Goal: Transaction & Acquisition: Obtain resource

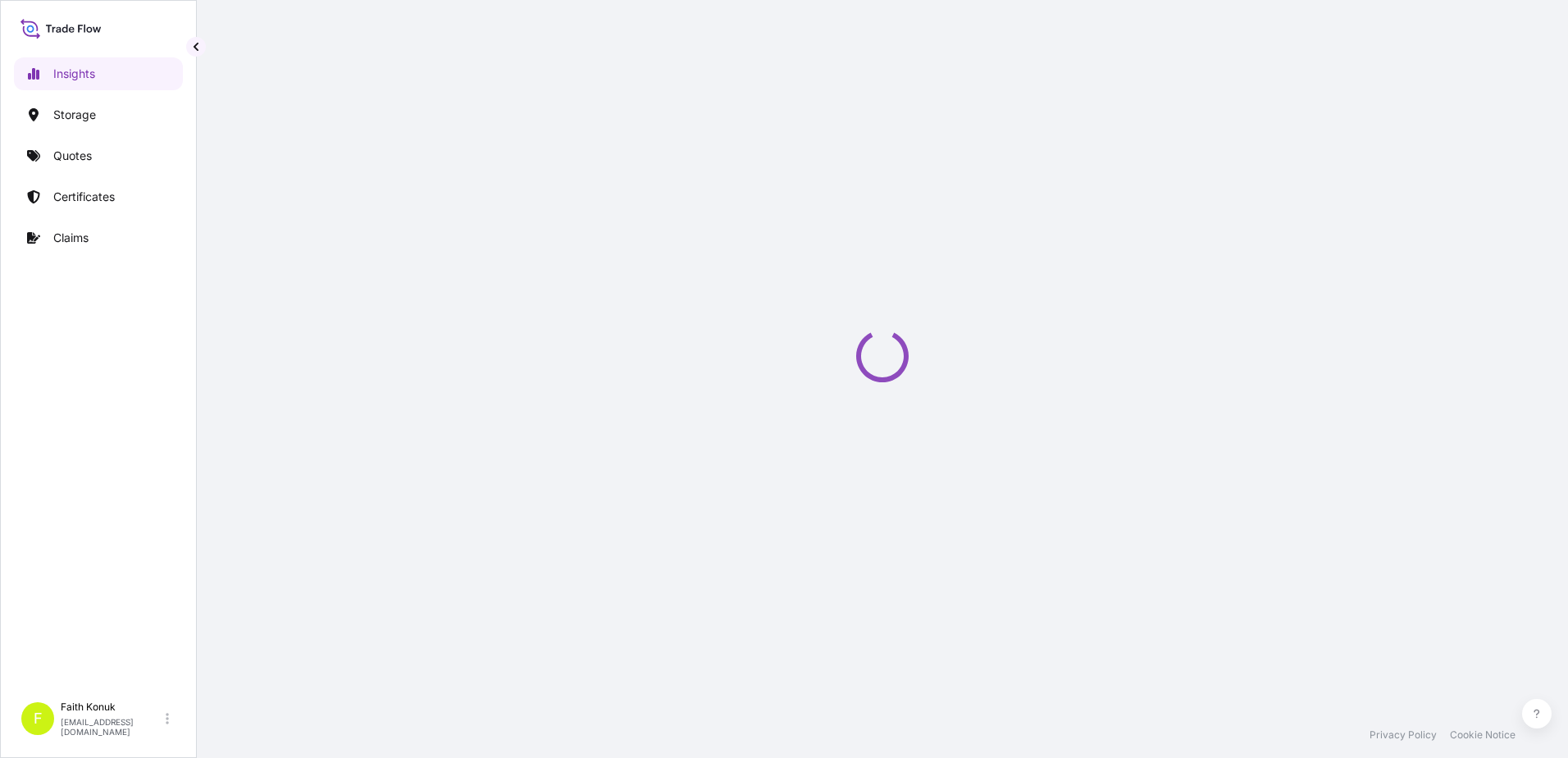
select select "2025"
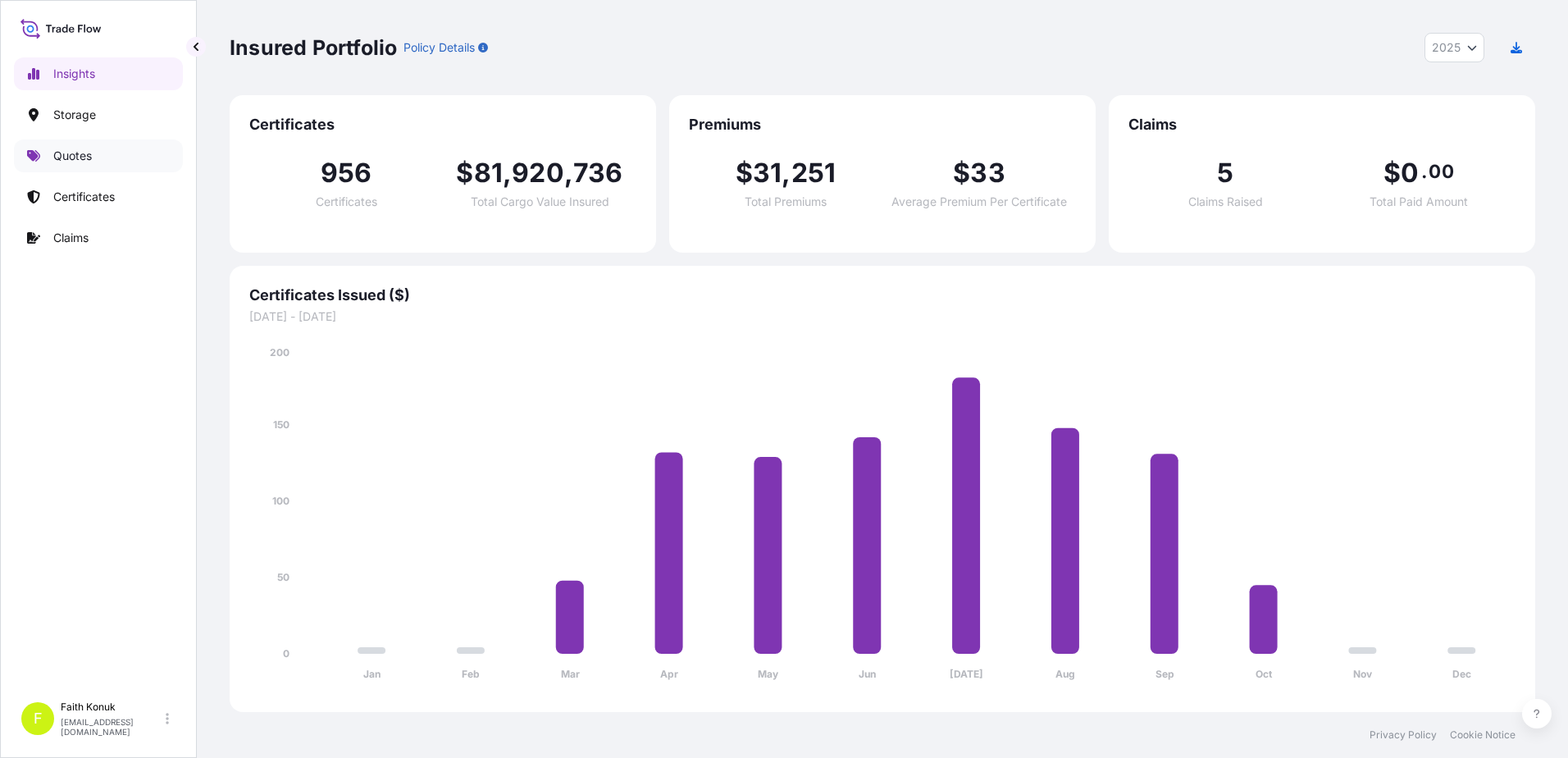
click at [87, 156] on p "Quotes" at bounding box center [72, 156] width 39 height 17
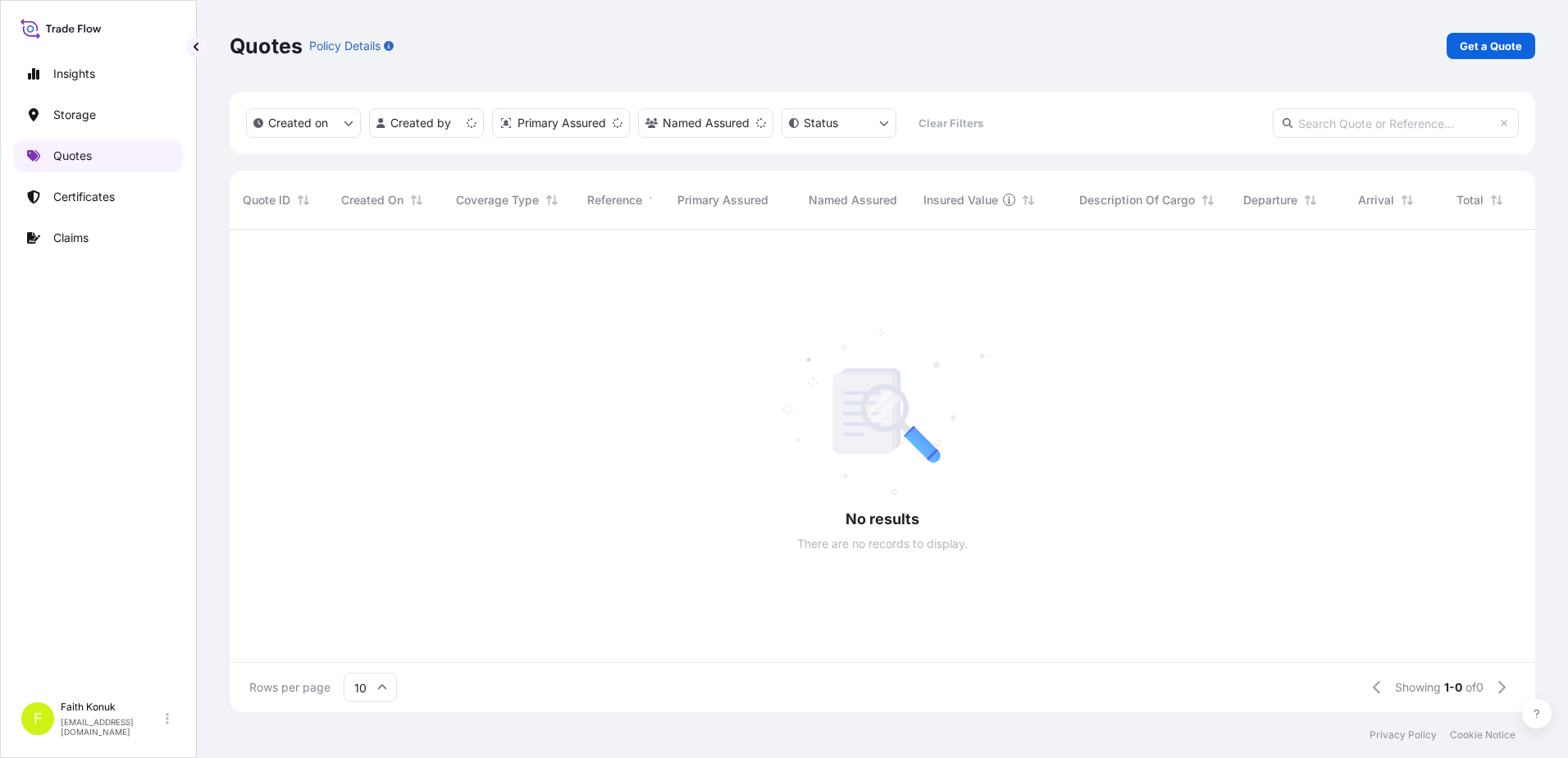
scroll to position [13, 13]
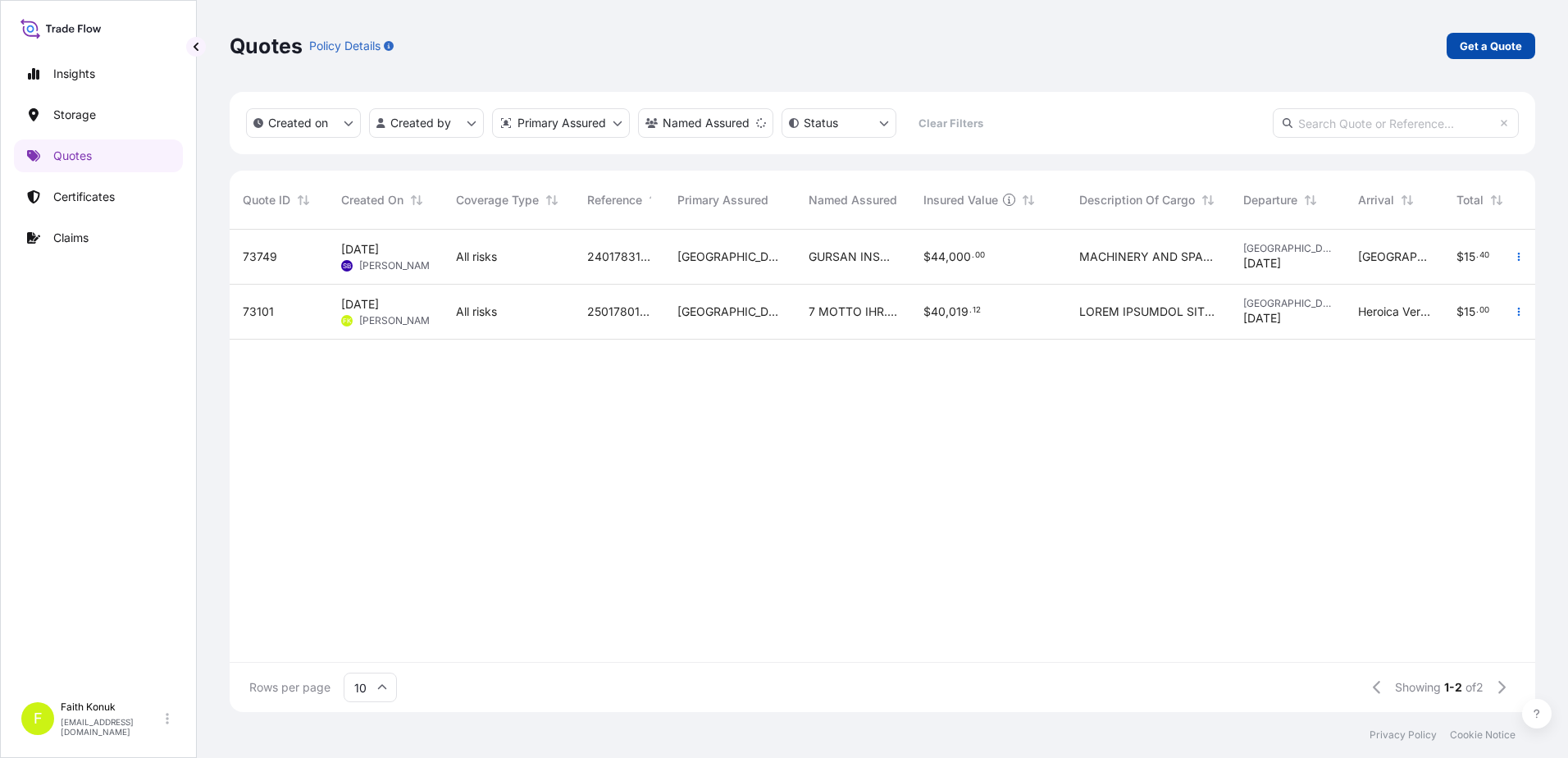
click at [1514, 38] on link "Get a Quote" at bounding box center [1491, 46] width 89 height 26
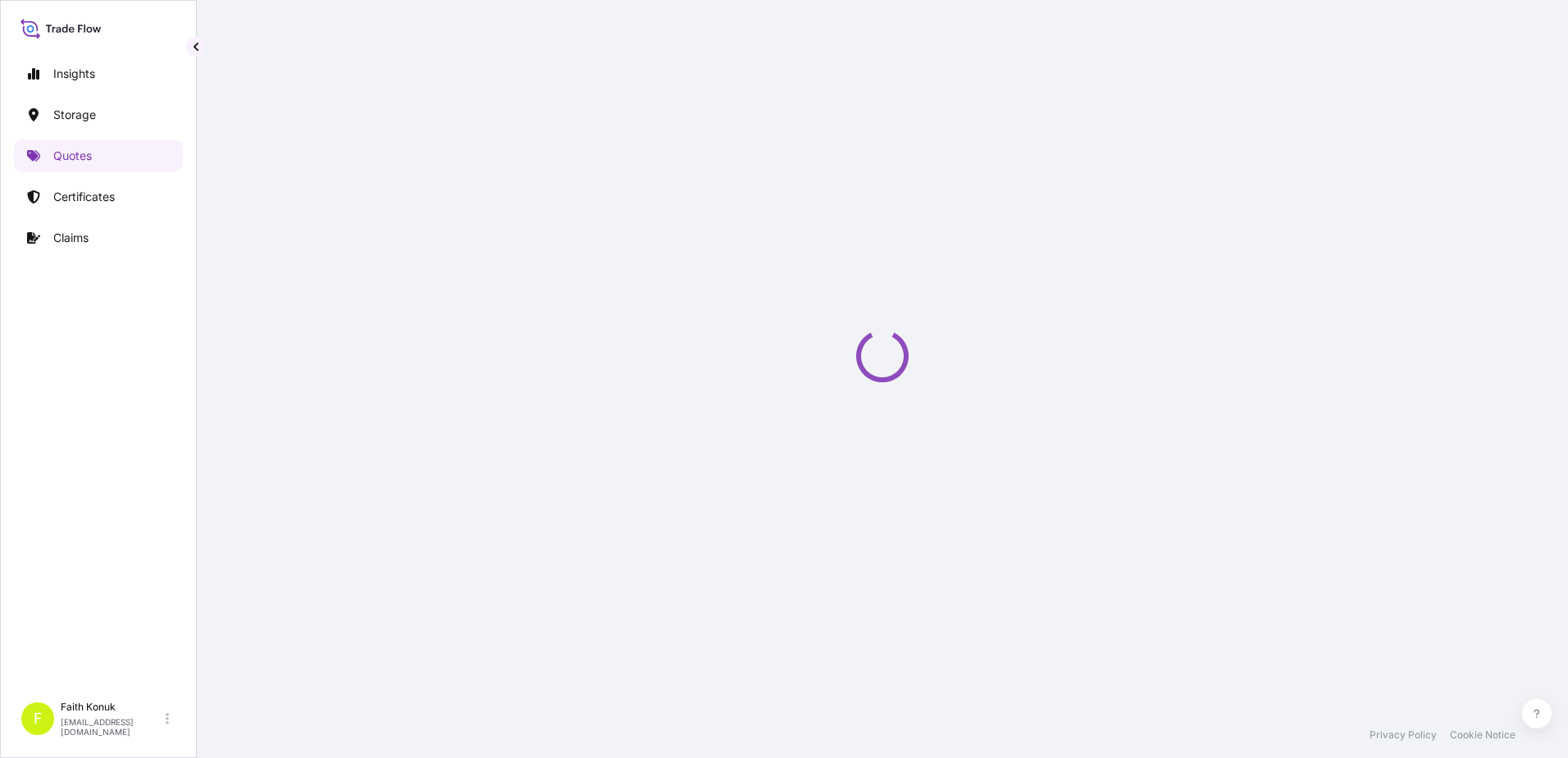
select select "Water"
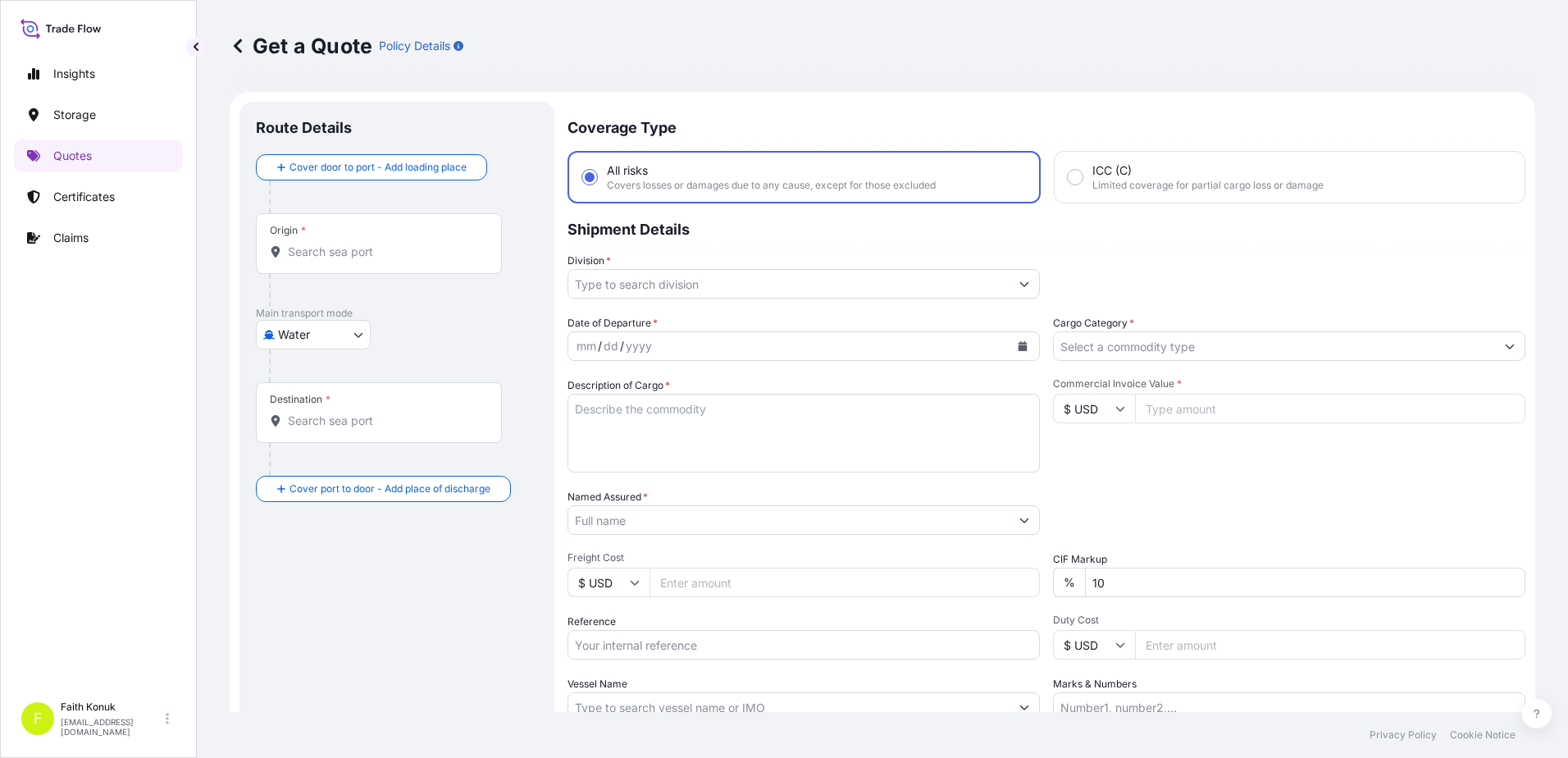
scroll to position [26, 0]
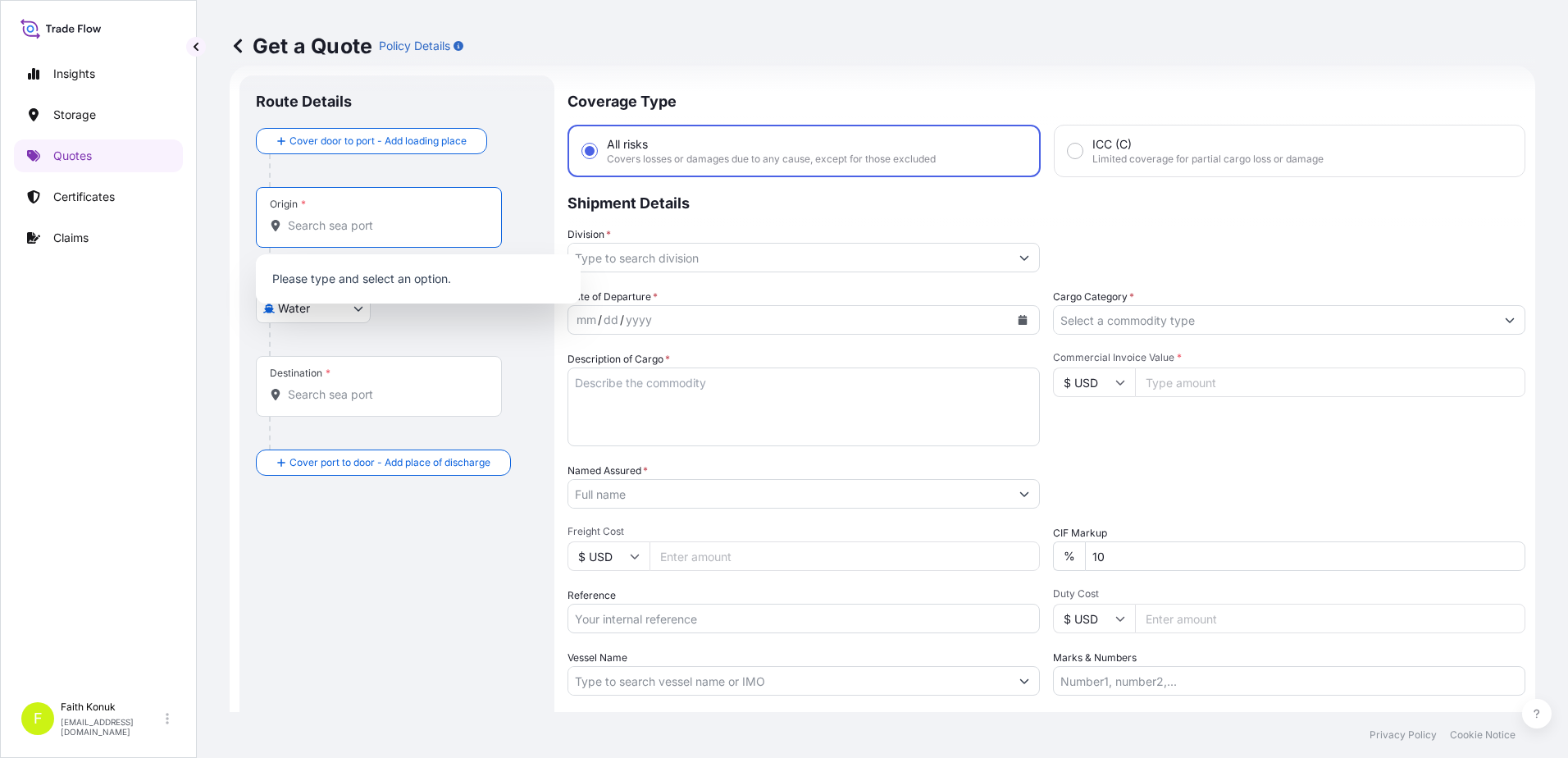
click at [320, 229] on input "Origin *" at bounding box center [385, 226] width 194 height 17
paste input "AMBARLI"
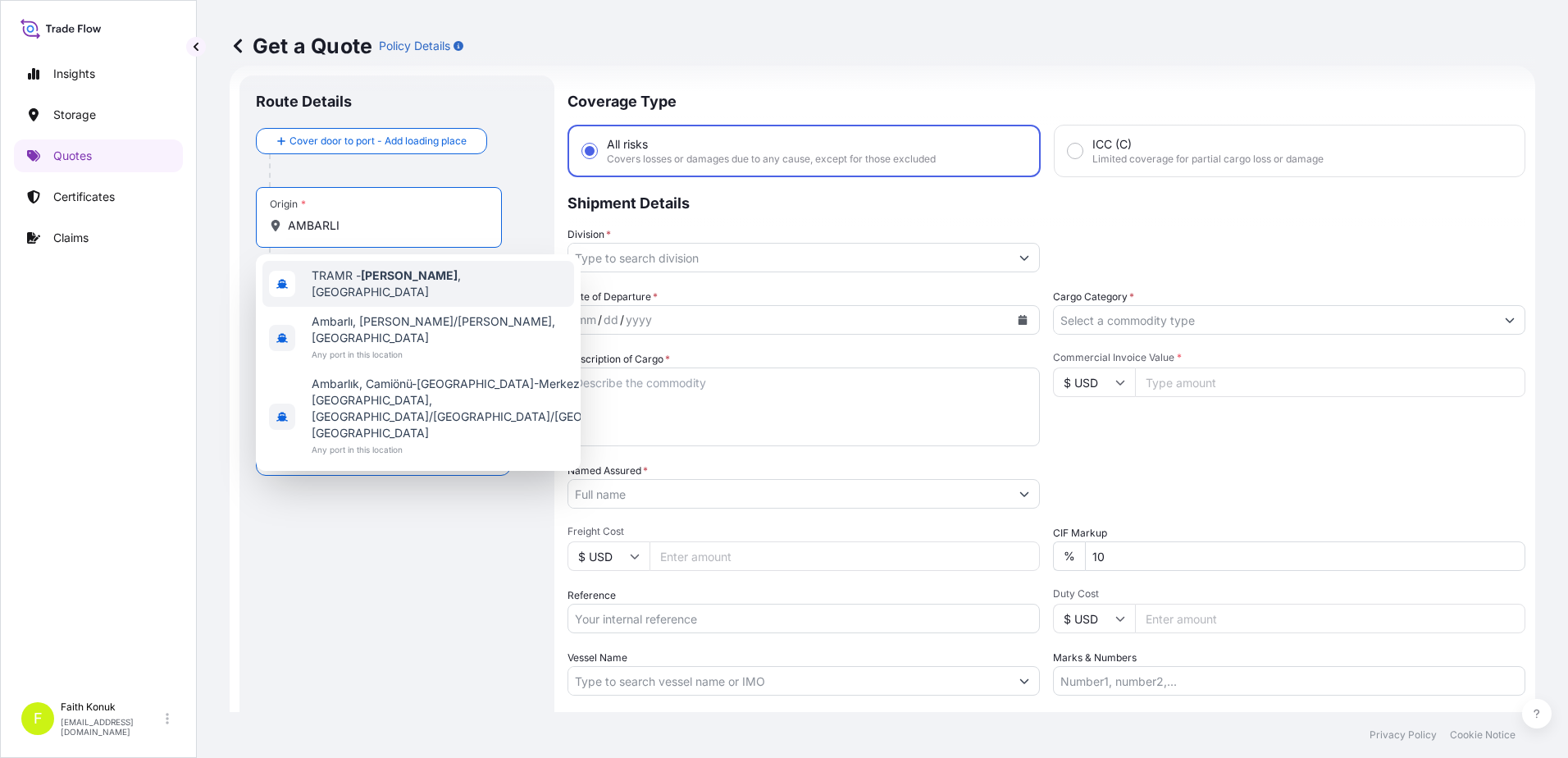
click at [363, 288] on span "TRAMR - Ambarli , Turkey" at bounding box center [440, 283] width 256 height 33
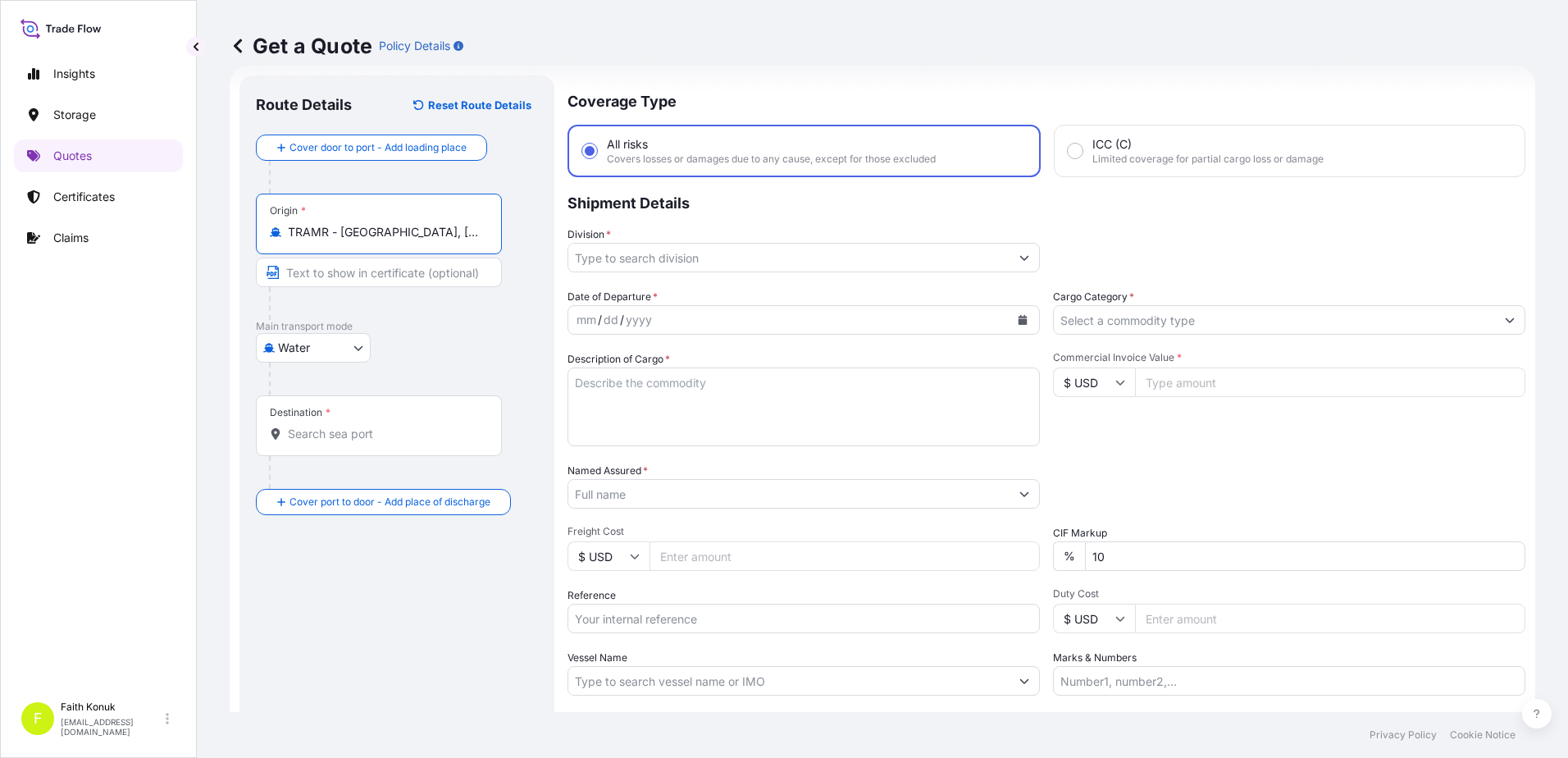
type input "TRAMR - Ambarli, Turkey"
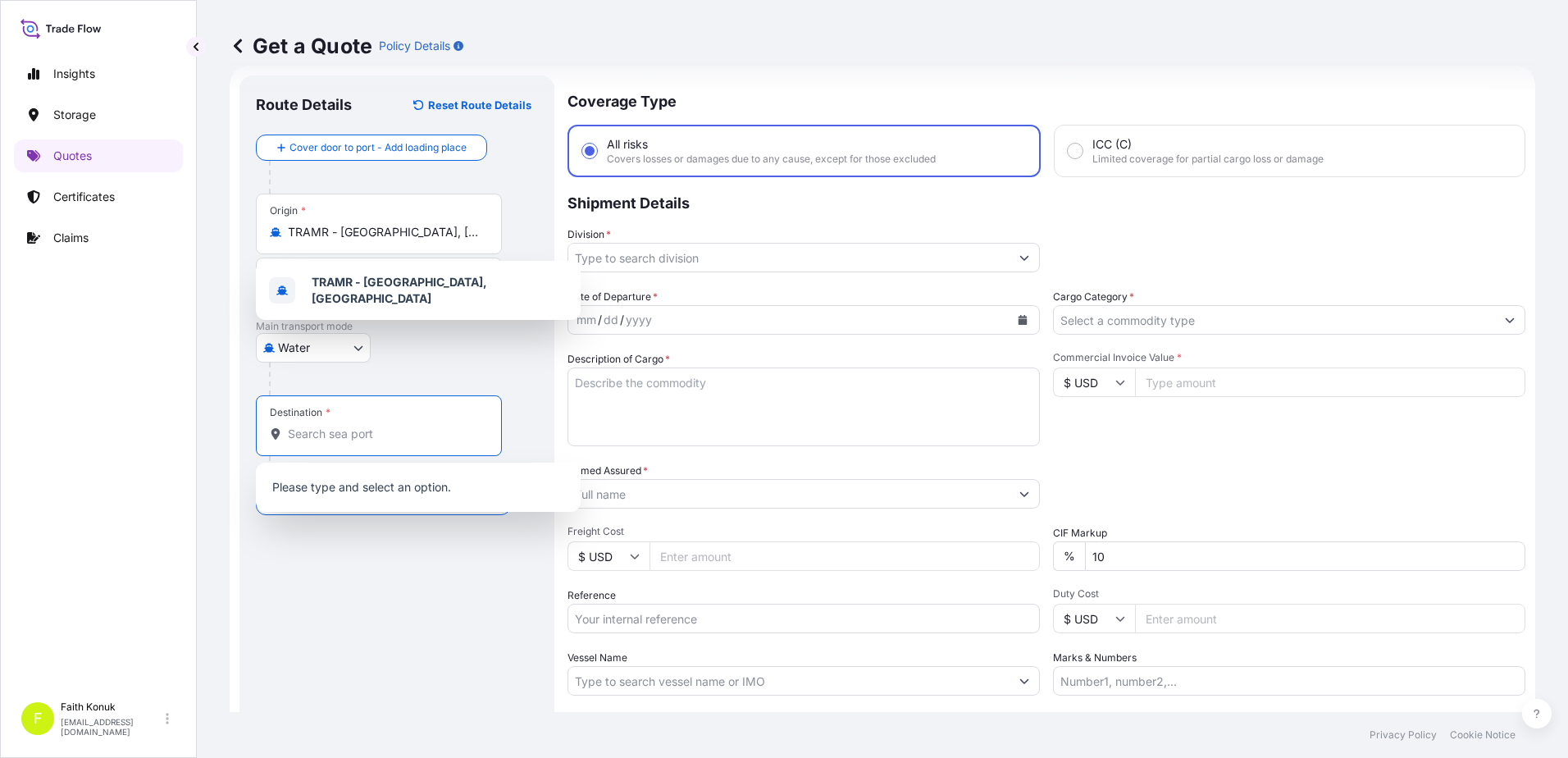
click at [370, 434] on input "Destination *" at bounding box center [385, 434] width 194 height 17
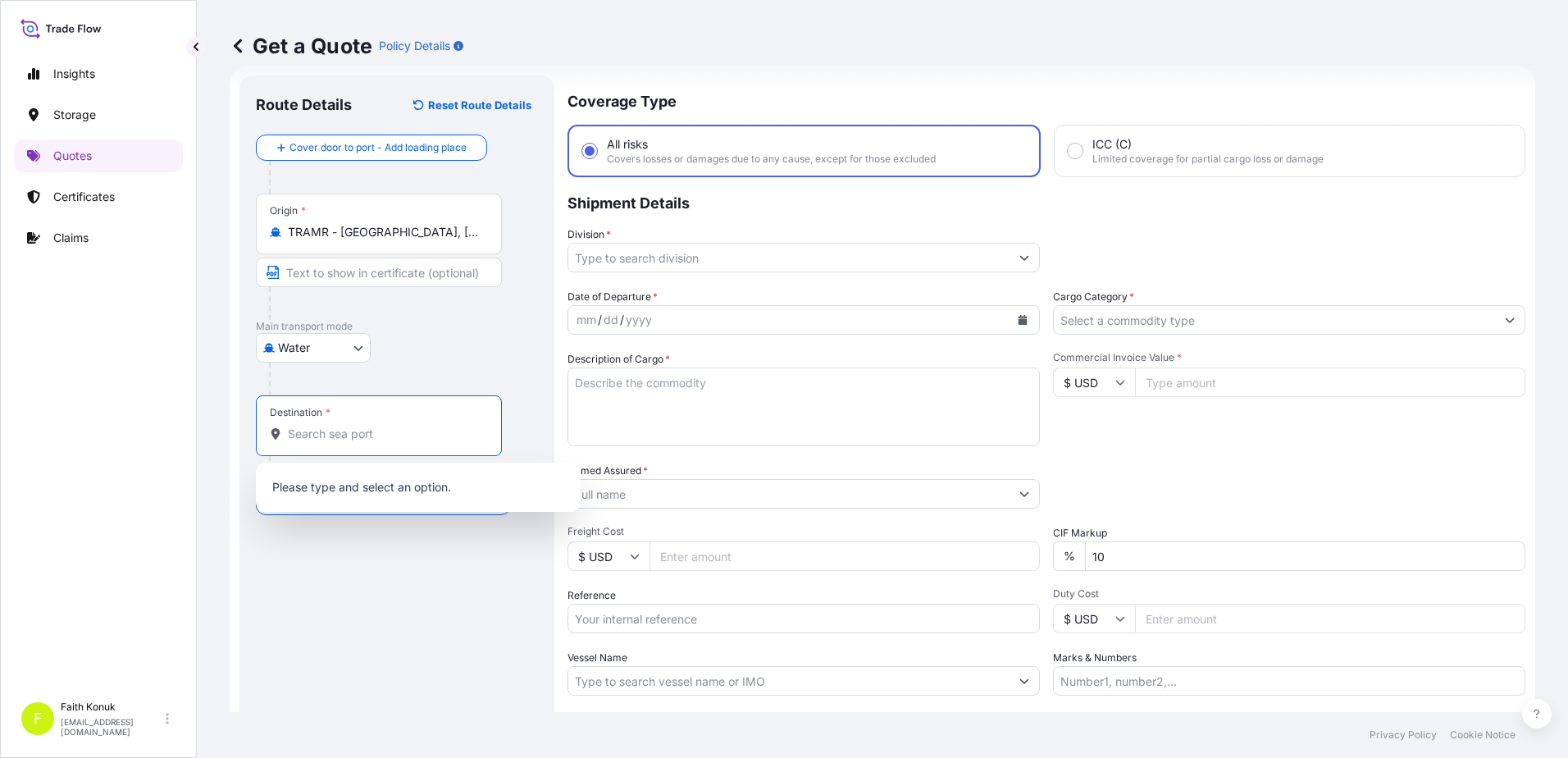
paste input "JEDDAH"
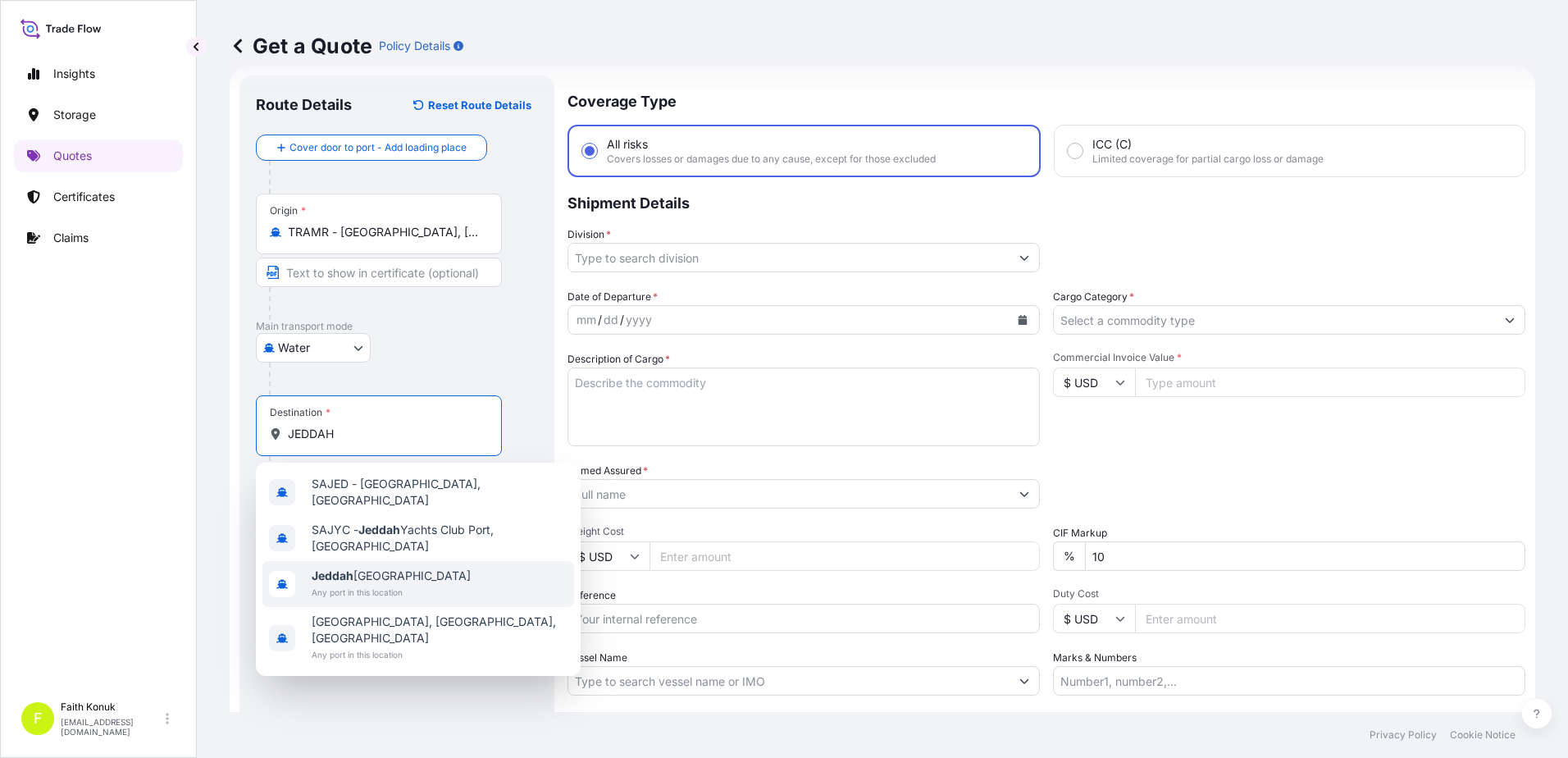
click at [390, 584] on span "Any port in this location" at bounding box center [391, 592] width 160 height 17
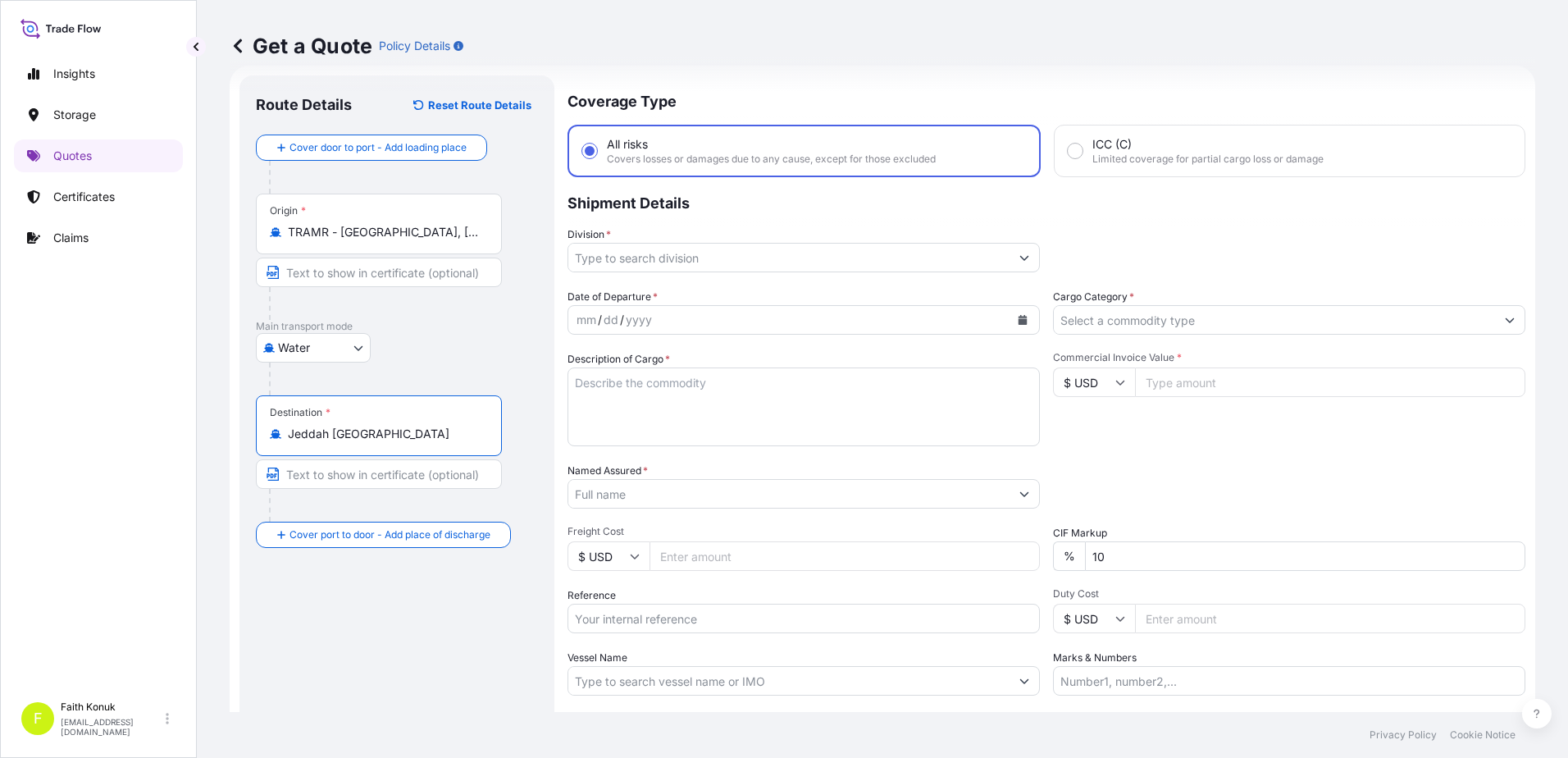
type input "Jeddah Saudi Arabia"
click at [494, 353] on div "Water Air Water Inland" at bounding box center [397, 348] width 282 height 30
click at [616, 256] on input "Division *" at bounding box center [789, 257] width 442 height 30
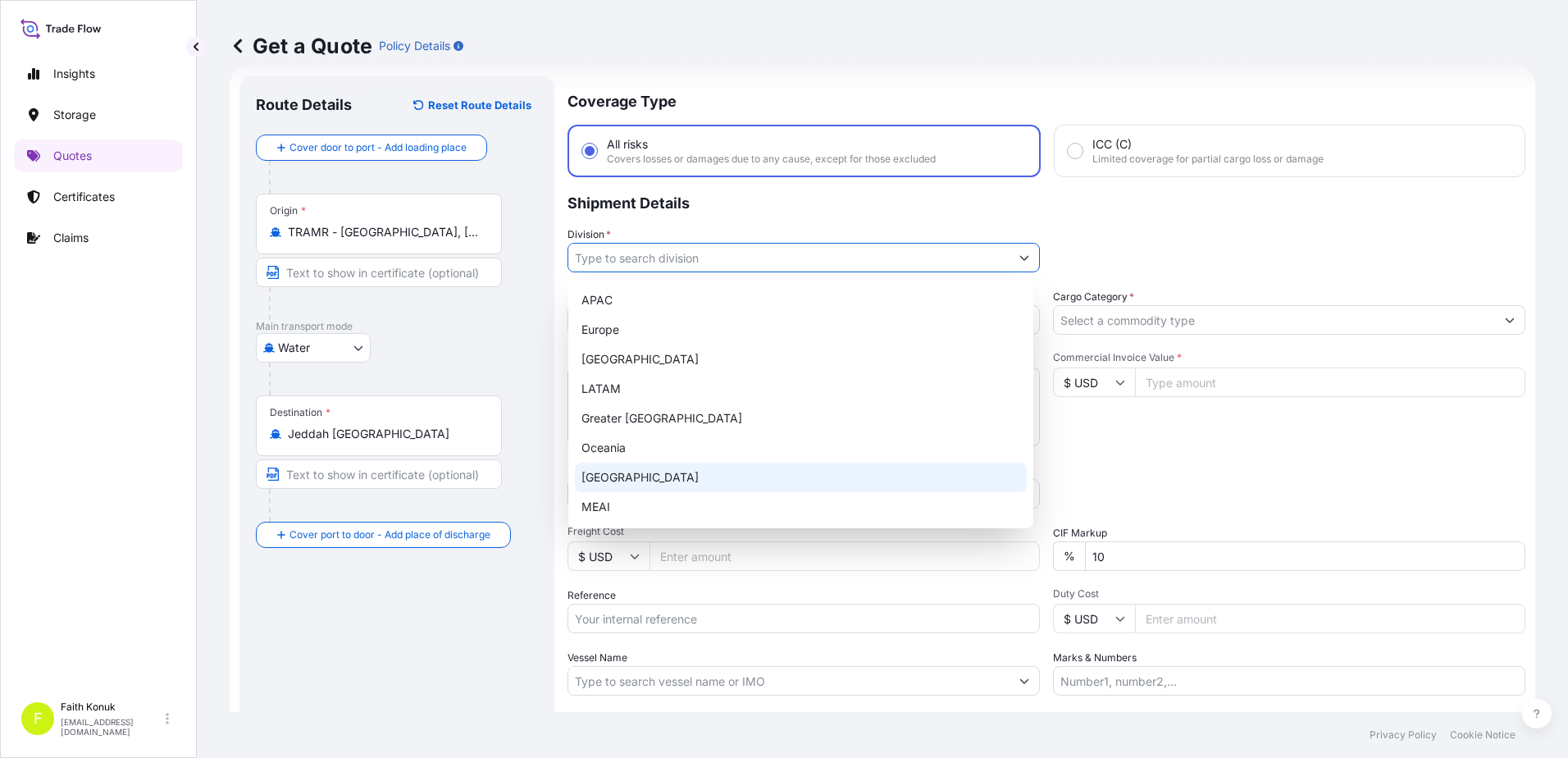
click at [617, 482] on div "Turkey" at bounding box center [800, 478] width 452 height 30
type input "Turkey"
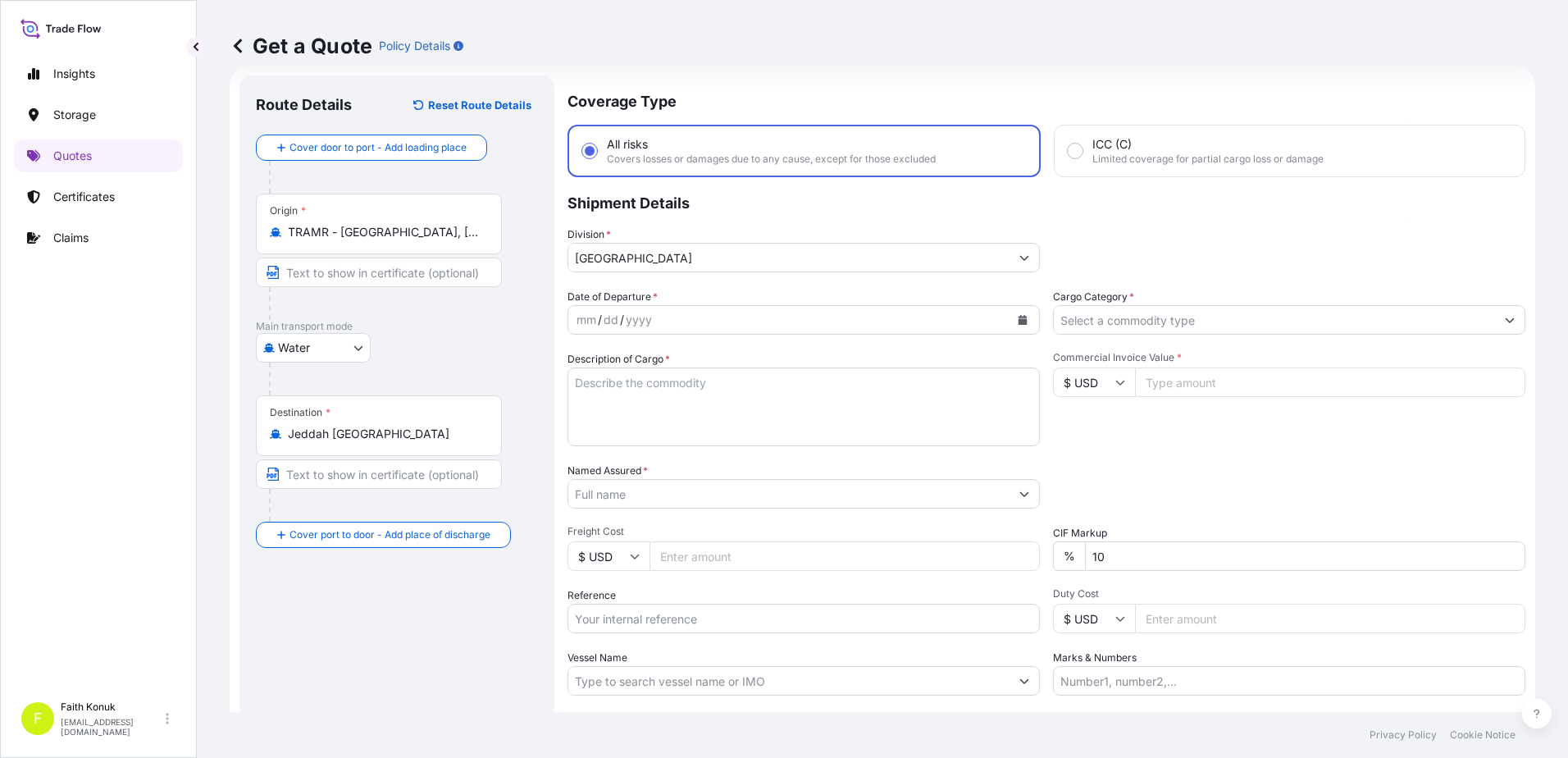
click at [708, 219] on p "Shipment Details" at bounding box center [1046, 202] width 958 height 49
click at [1019, 321] on icon "Calendar" at bounding box center [1023, 319] width 9 height 10
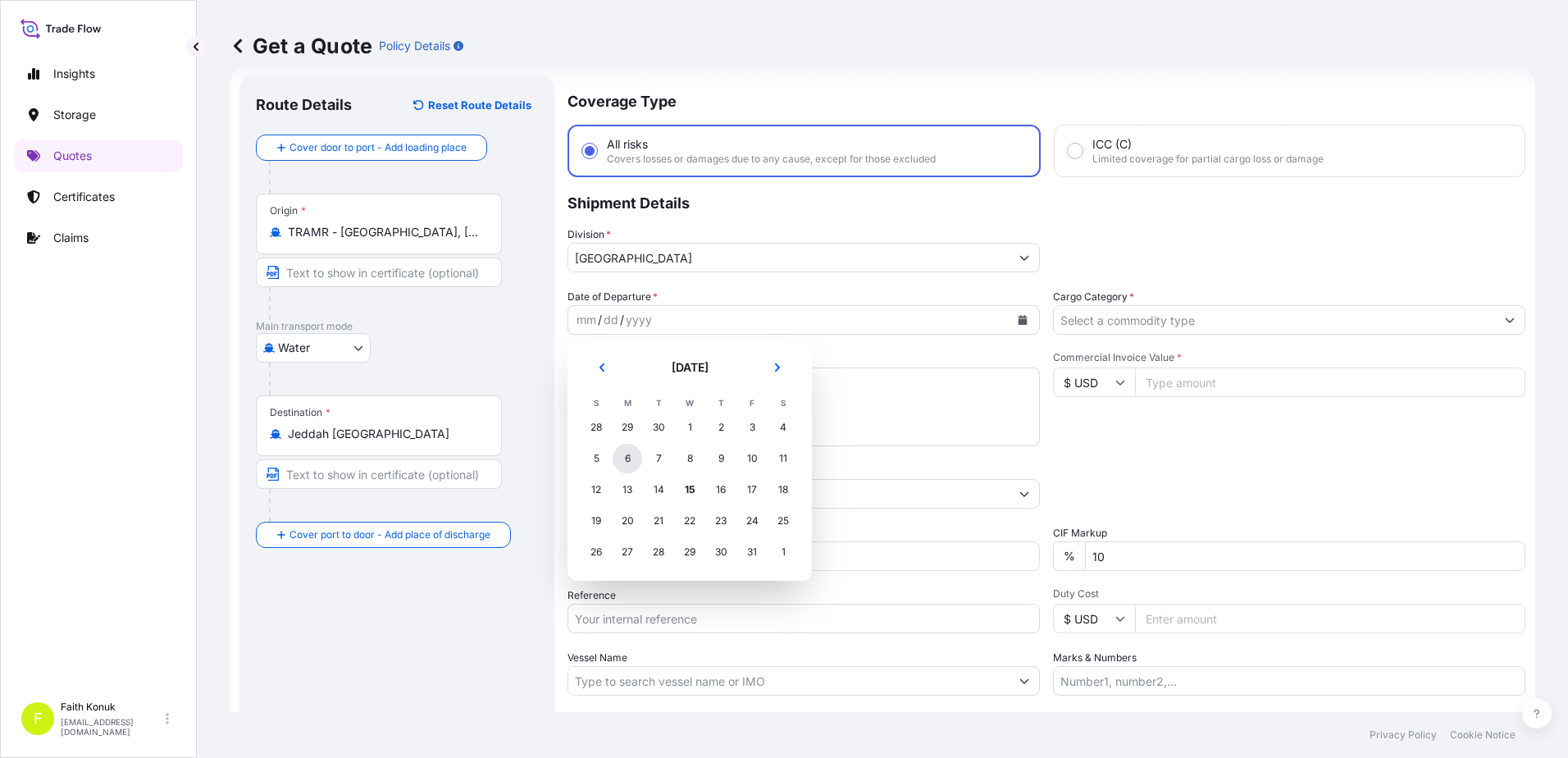
click at [628, 461] on div "6" at bounding box center [628, 458] width 30 height 30
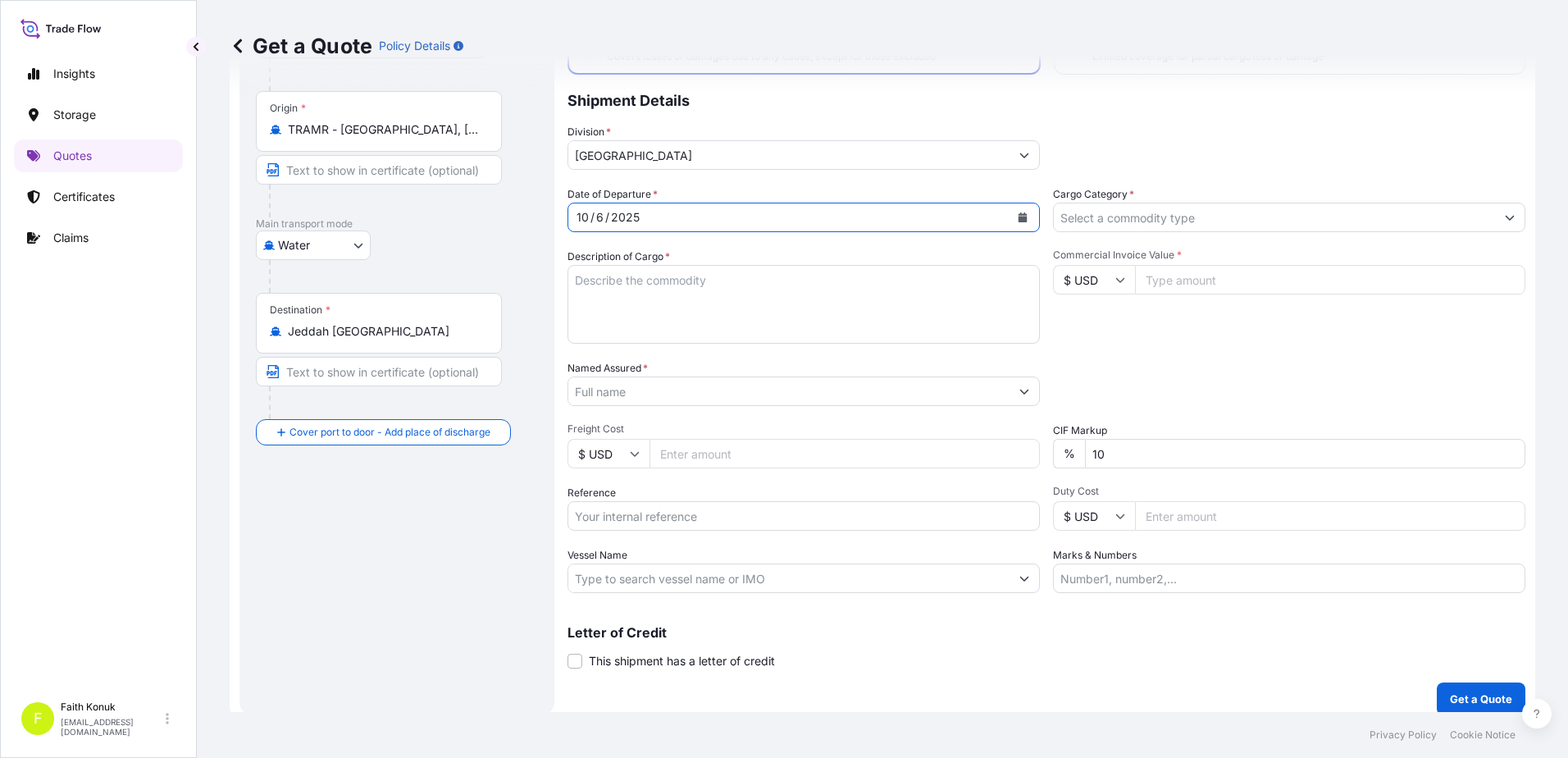
scroll to position [142, 0]
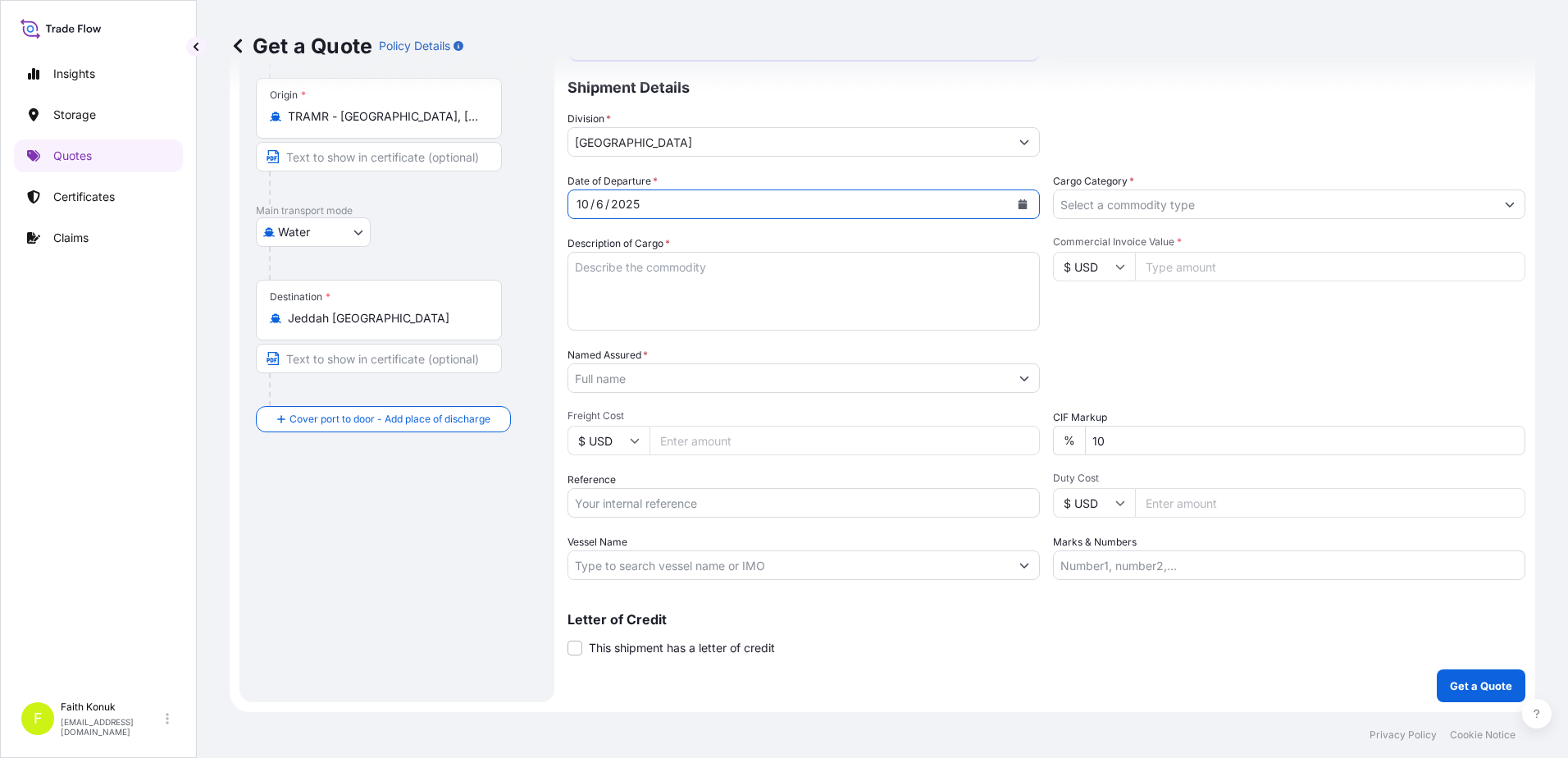
click at [650, 276] on textarea "Description of Cargo *" at bounding box center [804, 291] width 472 height 78
click at [614, 276] on textarea "Description of Cargo *" at bounding box center [804, 291] width 472 height 78
paste textarea "SET OF SPARE PARTS FOR CONSTRUCTION MACHINE / 421.57 KG NET KG & GW 455 KG / 1 …"
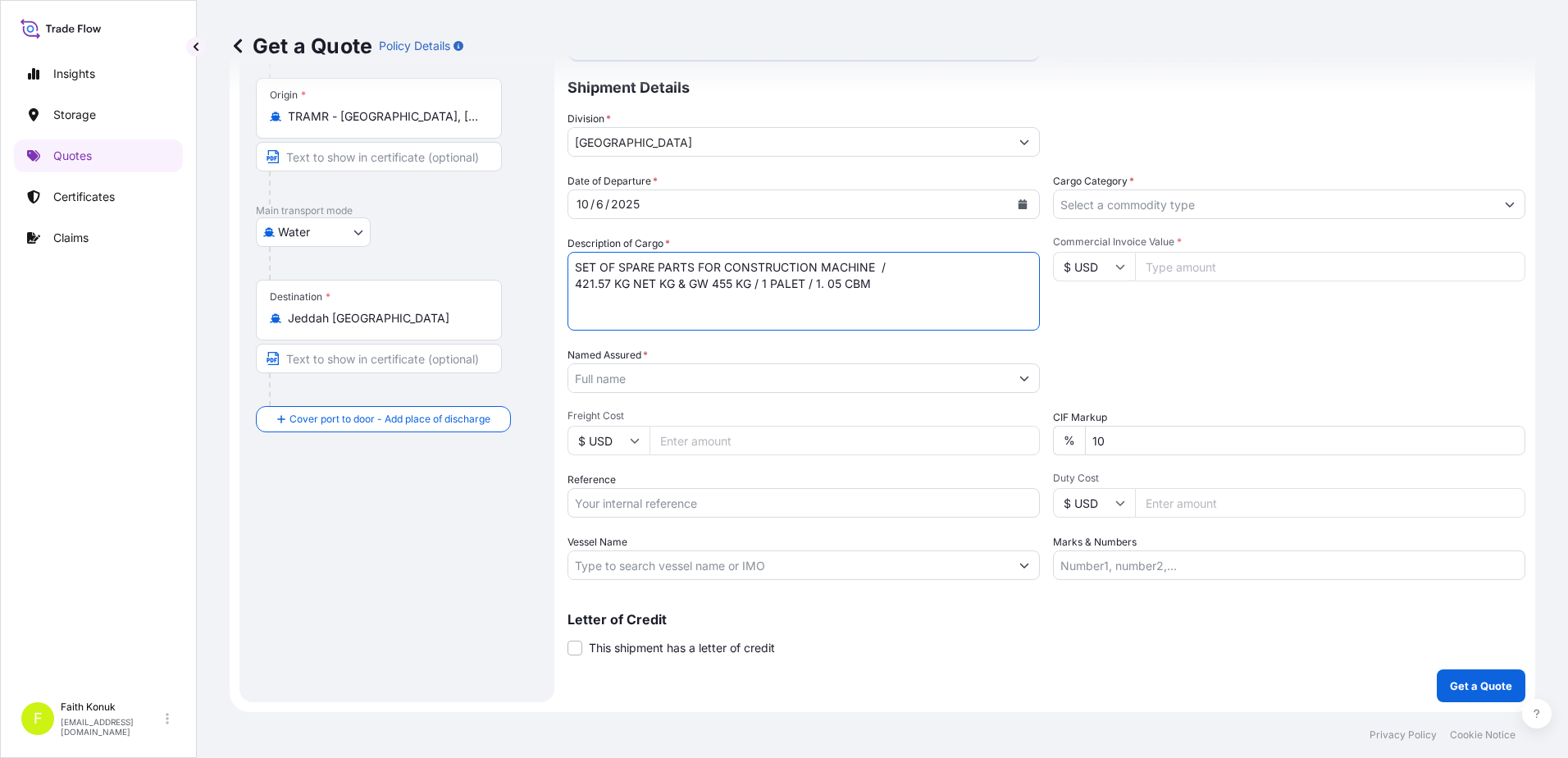
click at [655, 300] on textarea "SET OF SPARE PARTS FOR CONSTRUCTION MACHINE / 421.57 KG NET KG & GW 455 KG / 1 …" at bounding box center [804, 291] width 472 height 78
paste textarea "CTLSE2509087"
click at [762, 321] on textarea "SET OF SPARE PARTS FOR CONSTRUCTION MACHINE / 421.57 KG NET KG & GW 455 KG / 1 …" at bounding box center [804, 291] width 472 height 78
type textarea "SET OF SPARE PARTS FOR CONSTRUCTION MACHINE / 421.57 KG NET KG & GW 455 KG / 1 …"
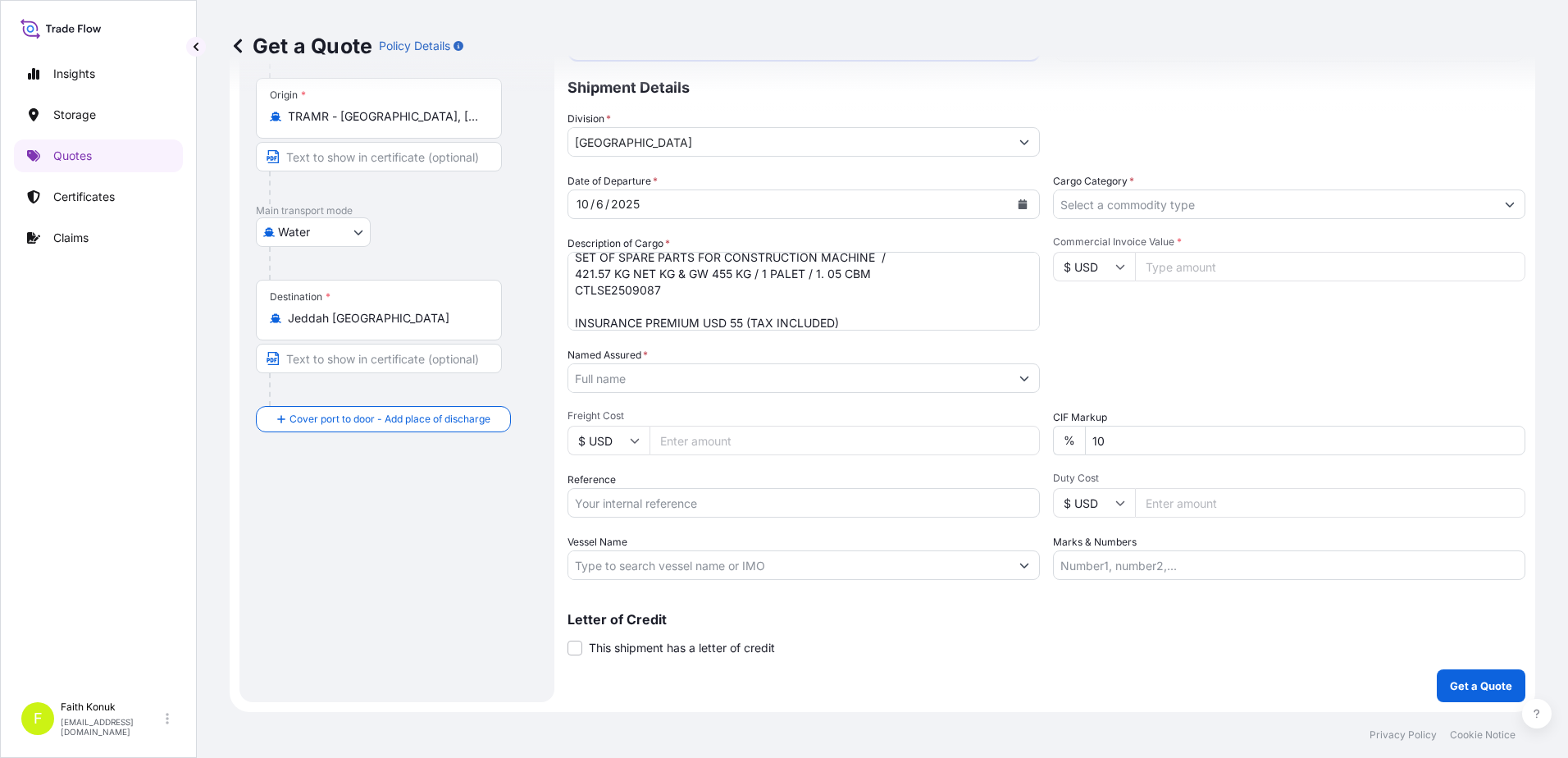
click at [623, 362] on label "Named Assured *" at bounding box center [607, 355] width 80 height 17
click at [623, 363] on input "Named Assured *" at bounding box center [789, 378] width 442 height 30
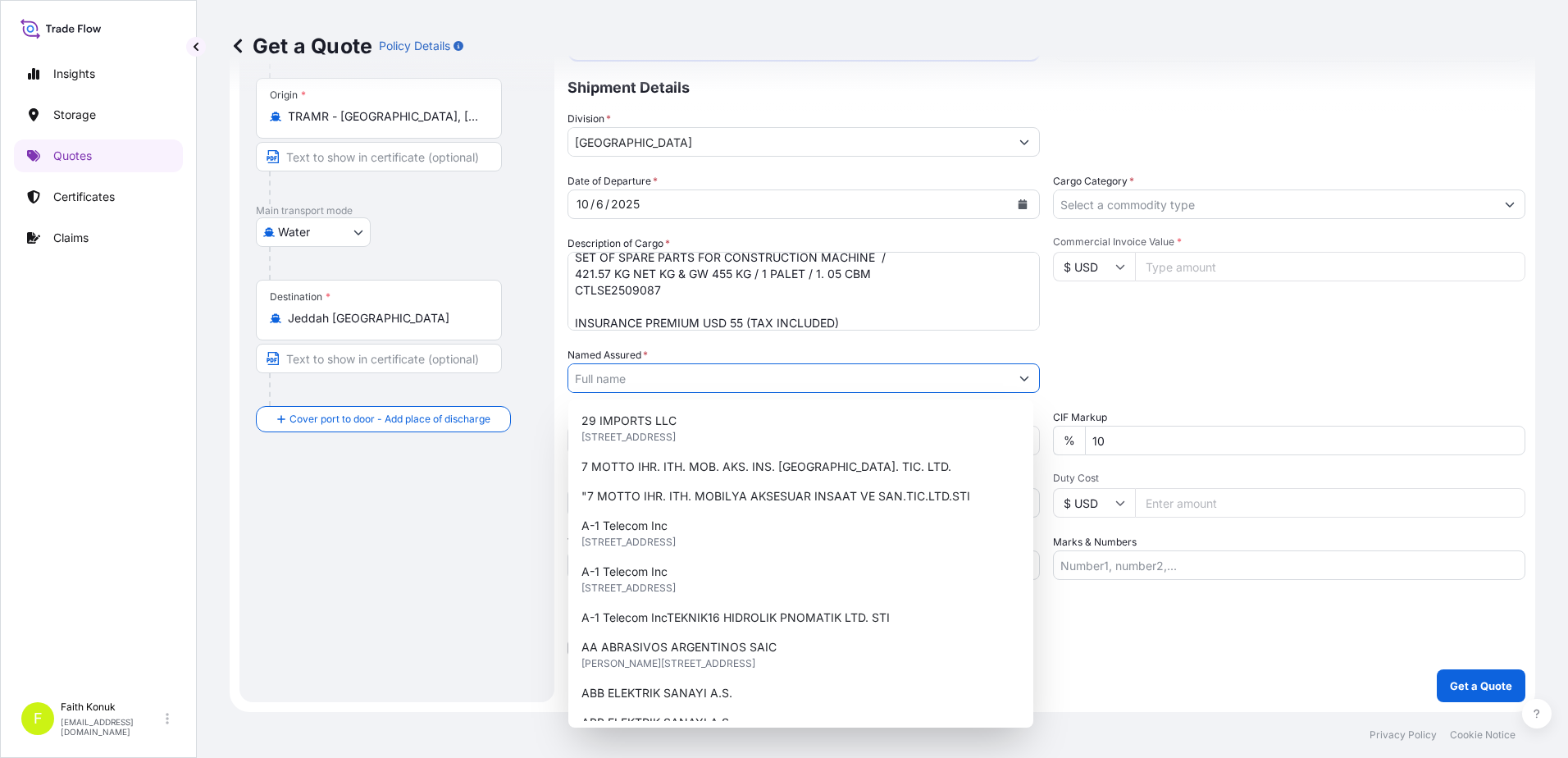
click at [617, 390] on input "Named Assured *" at bounding box center [789, 378] width 442 height 30
click at [617, 382] on input "Named Assured *" at bounding box center [789, 378] width 442 height 30
paste input "HİDROMEK AS"
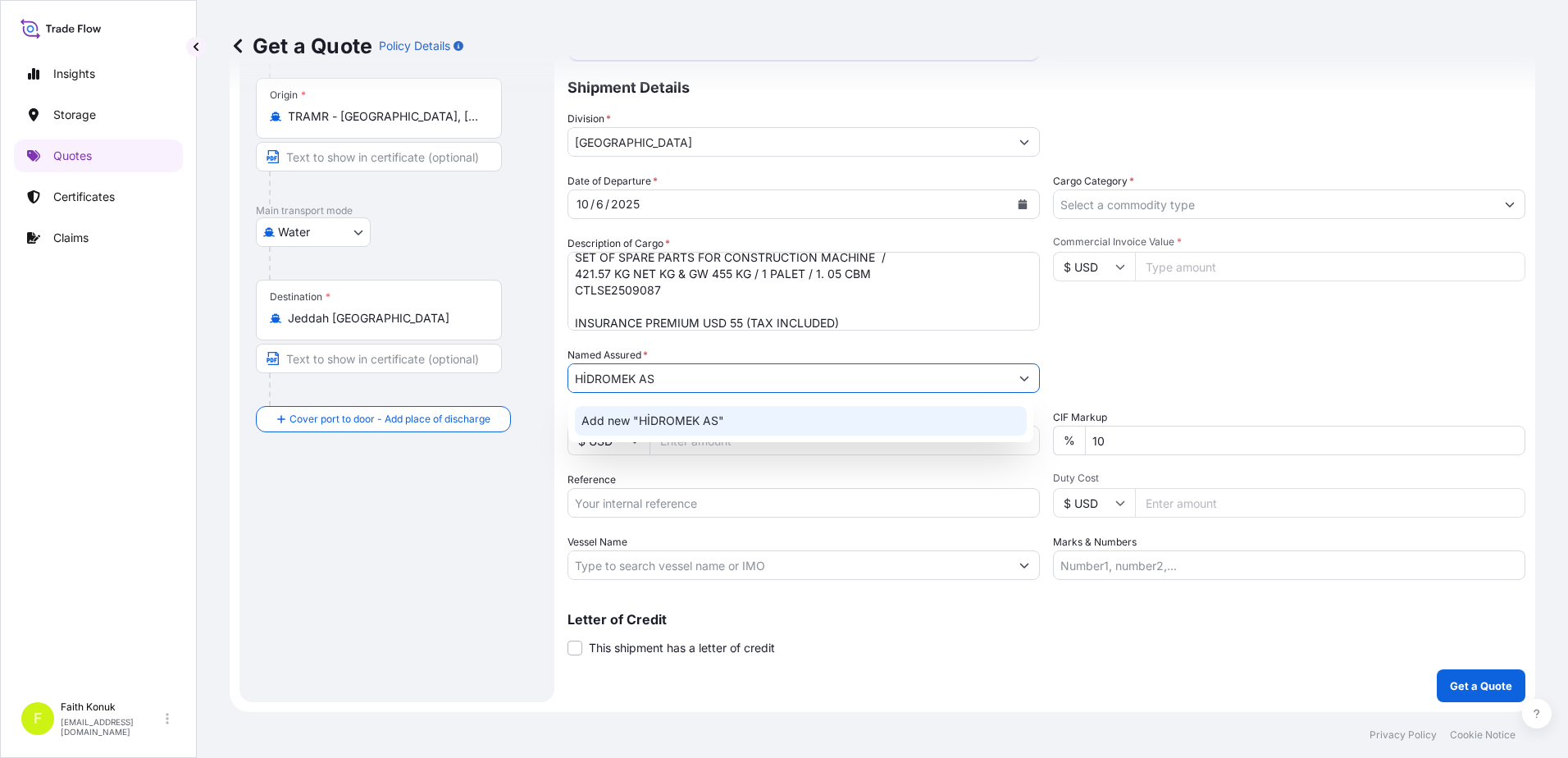
click at [638, 422] on span "Add new "HİDROMEK AS"" at bounding box center [653, 420] width 143 height 17
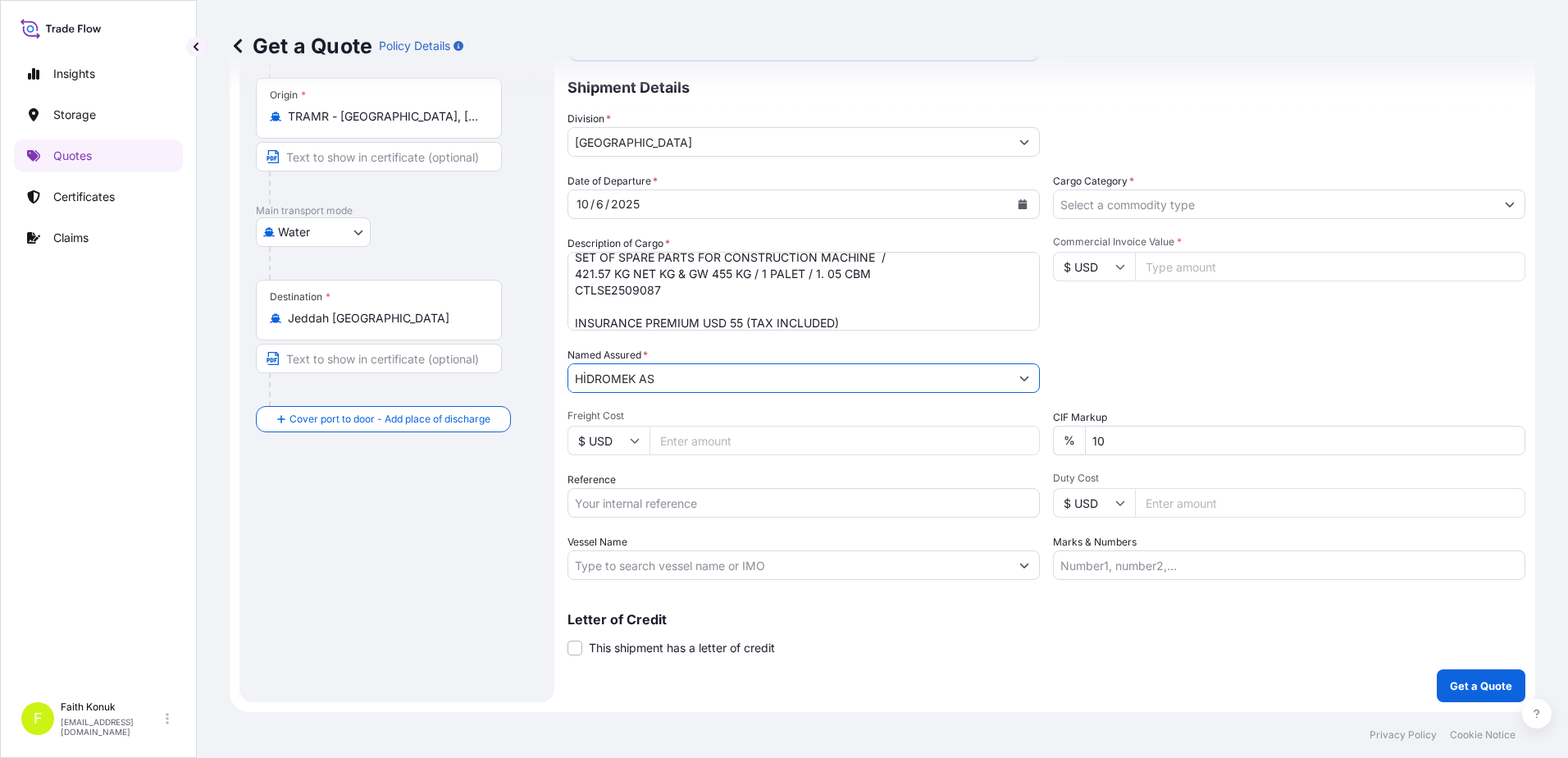
type input "HİDROMEK AS"
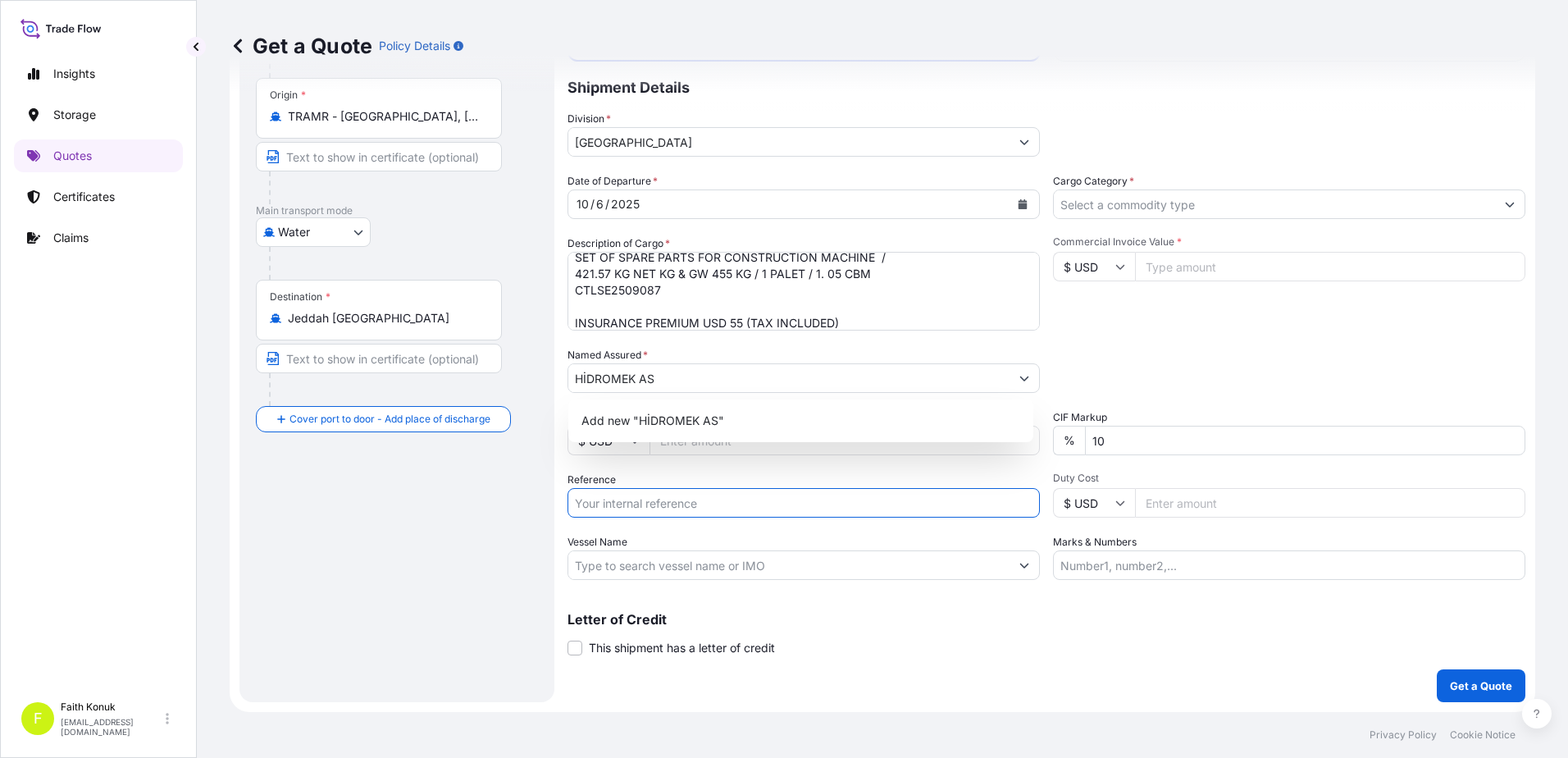
click at [648, 495] on input "Reference" at bounding box center [804, 503] width 472 height 30
paste input "2401782835"
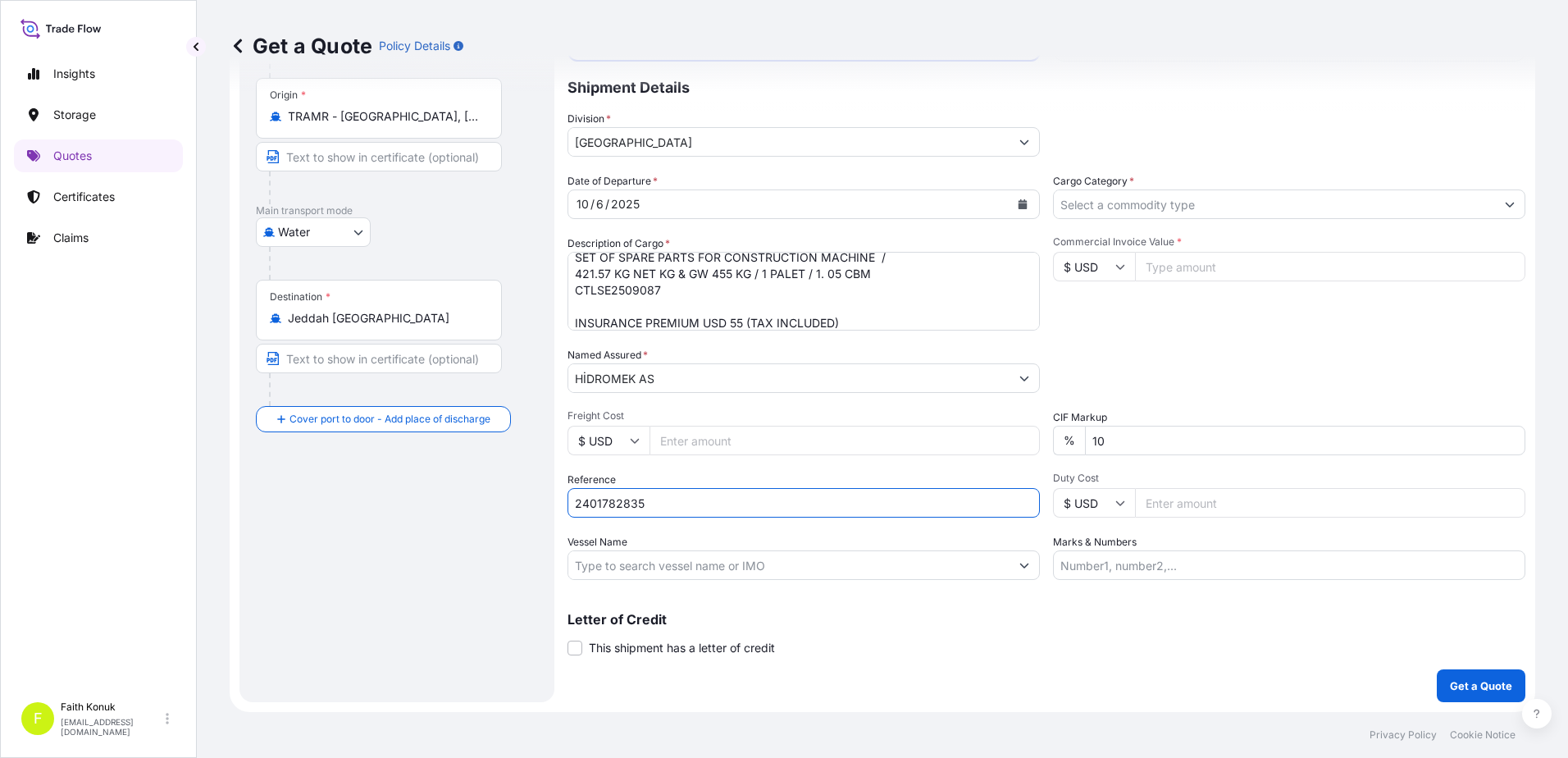
type input "2401782835"
click at [665, 472] on div "Reference 2401782835" at bounding box center [804, 494] width 472 height 46
click at [606, 554] on input "Vessel Name" at bounding box center [789, 565] width 442 height 30
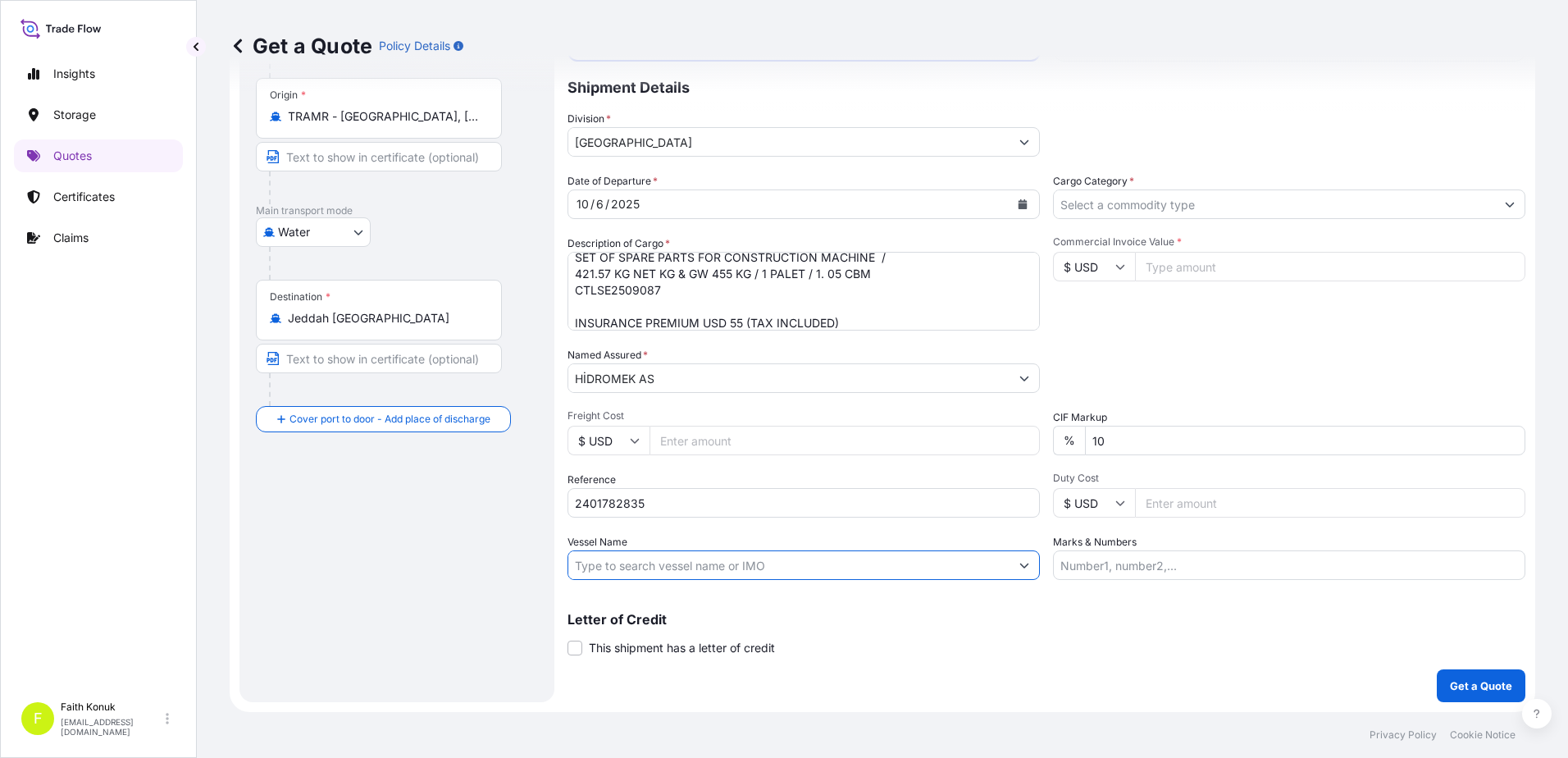
paste input "M/V XIANG YU"
click at [734, 561] on input "M/V XIANG YU" at bounding box center [789, 565] width 442 height 30
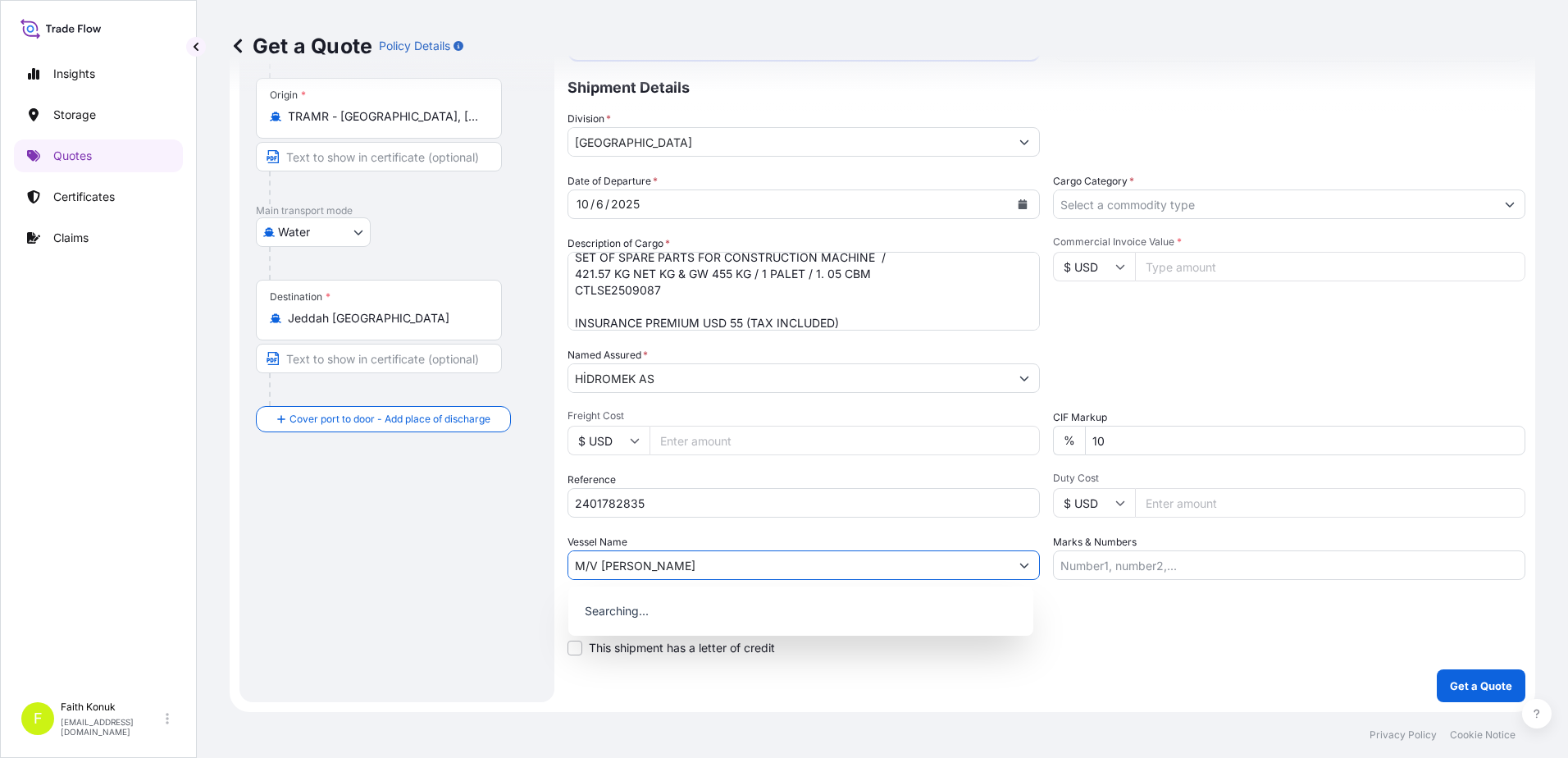
paste input "XAN0425E"
type input "M/V XIANG YU XAN0425E"
click at [732, 539] on div "Vessel Name M/V XIANG YU XAN0425E" at bounding box center [804, 557] width 472 height 46
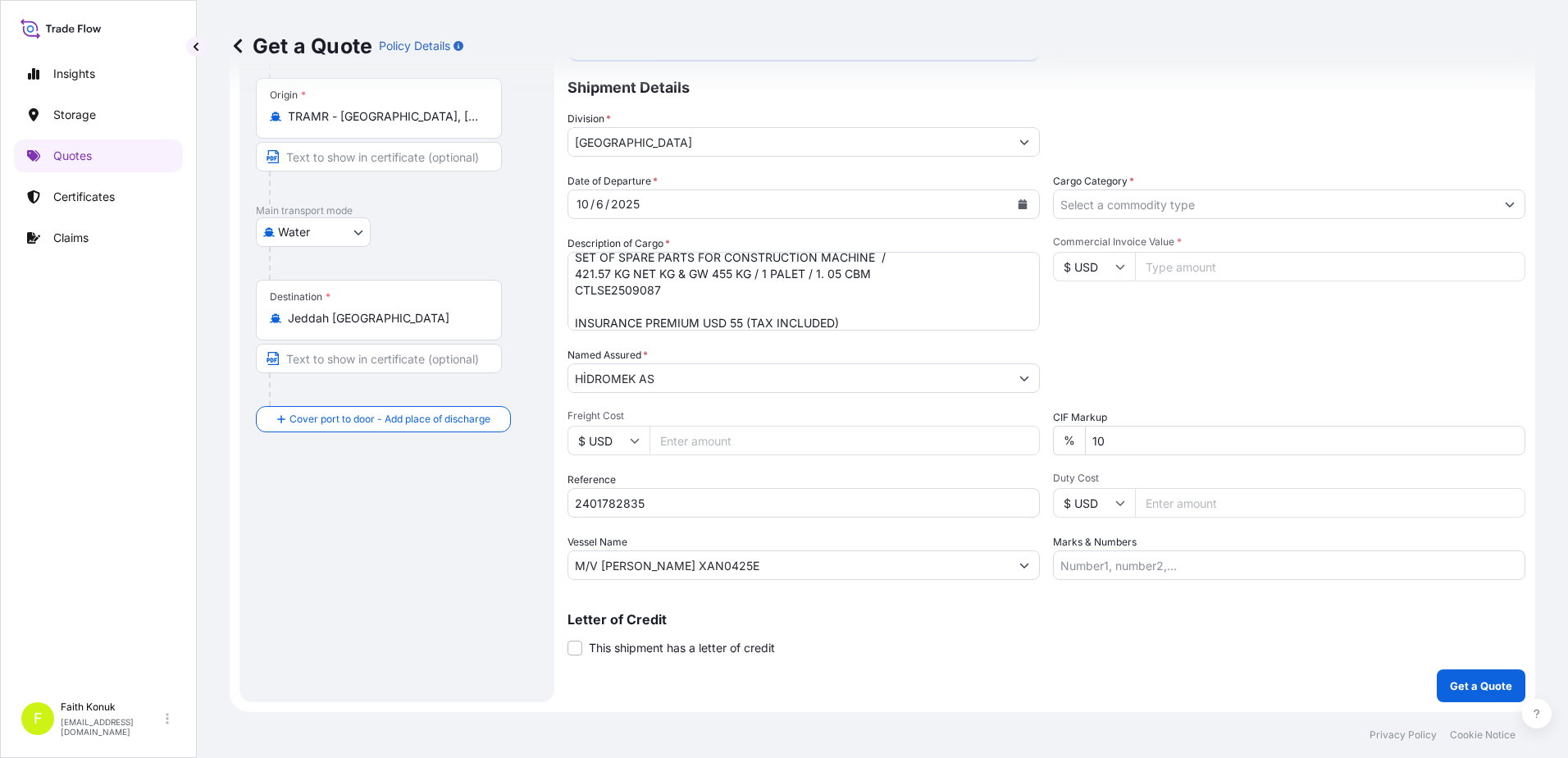
click at [1093, 209] on input "Cargo Category *" at bounding box center [1274, 204] width 442 height 30
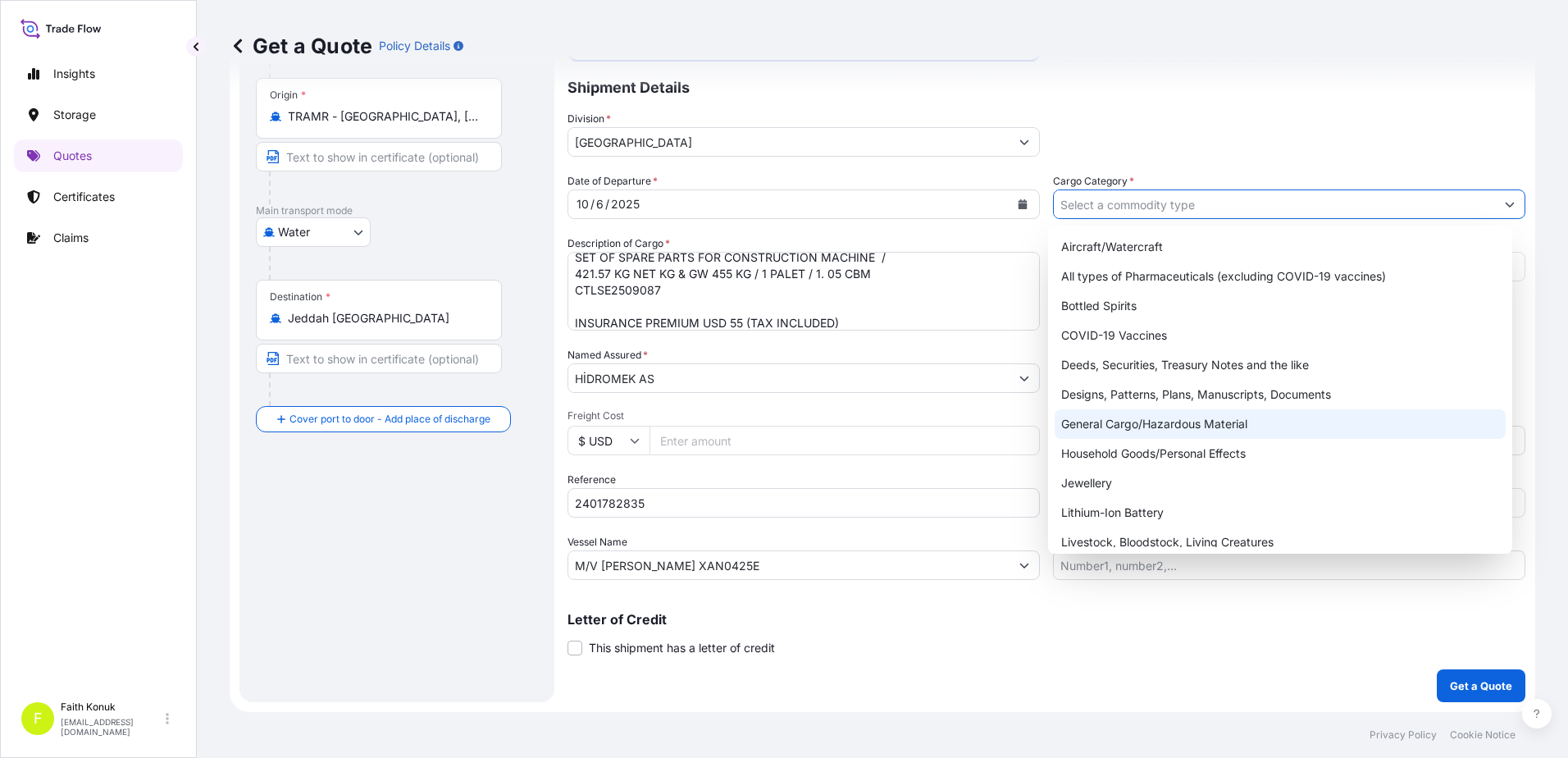
click at [1105, 423] on div "General Cargo/Hazardous Material" at bounding box center [1281, 424] width 452 height 30
type input "General Cargo/Hazardous Material"
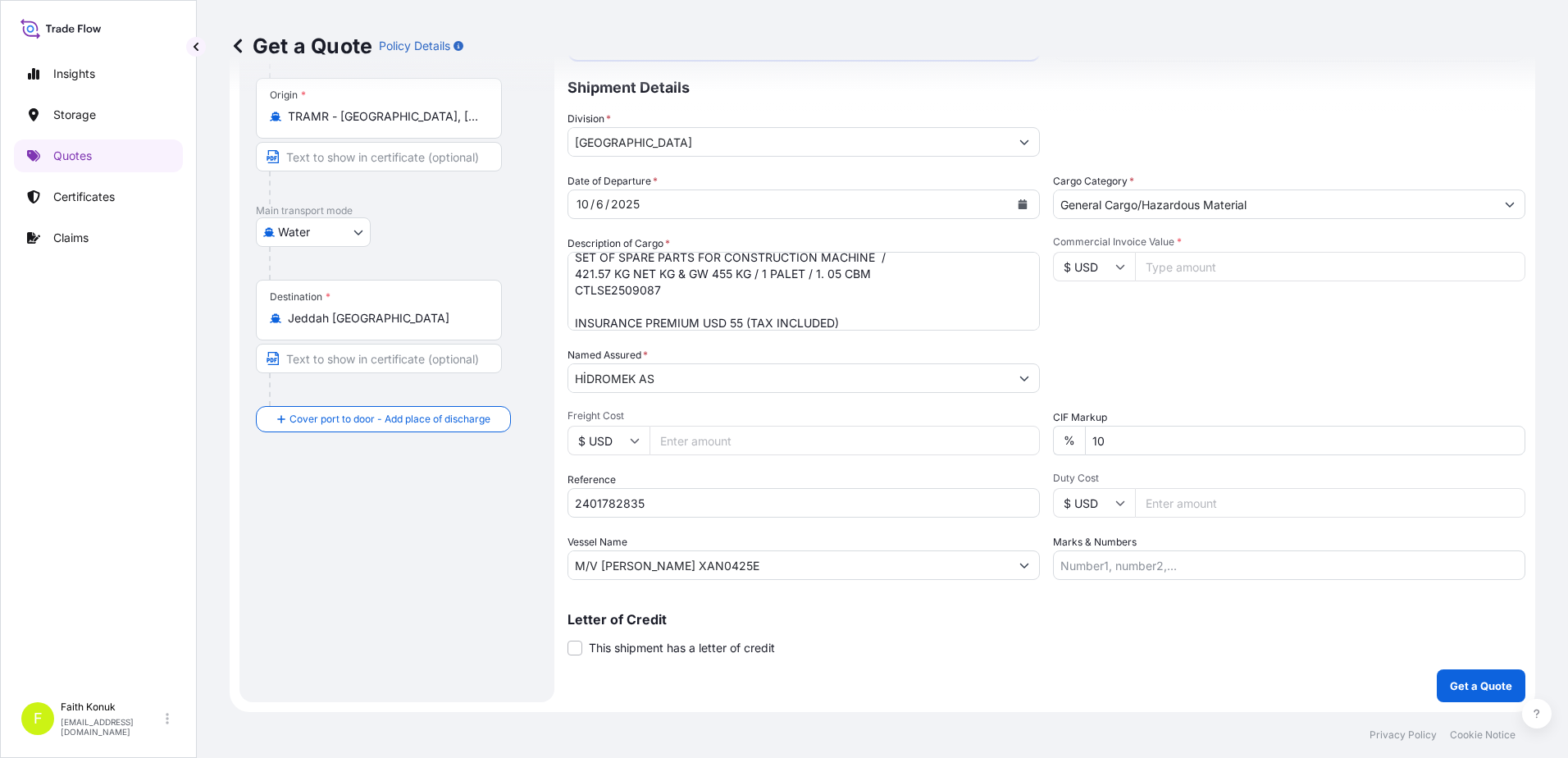
click at [1121, 309] on div "Commercial Invoice Value * $ USD" at bounding box center [1289, 283] width 472 height 95
click at [1157, 270] on input "Commercial Invoice Value *" at bounding box center [1330, 267] width 390 height 30
type input "10867.33"
click at [1172, 325] on div "Commercial Invoice Value * $ USD 10867.33" at bounding box center [1289, 283] width 472 height 95
drag, startPoint x: 1038, startPoint y: 435, endPoint x: 965, endPoint y: 432, distance: 73.1
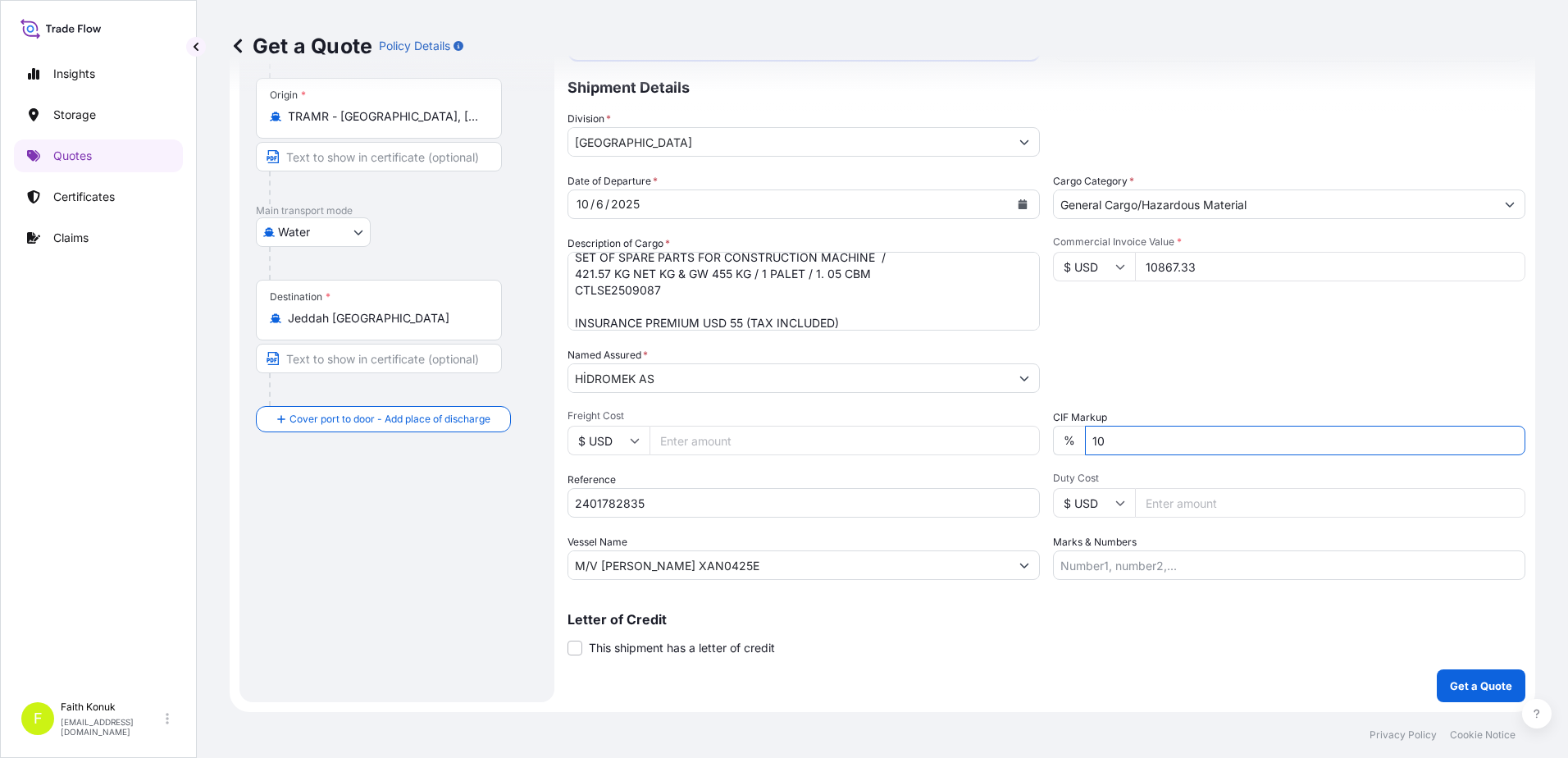
click at [965, 434] on div "Date of Departure * 10 / 6 / 2025 Cargo Category * General Cargo/Hazardous Mate…" at bounding box center [1046, 376] width 958 height 407
type input "0"
click at [1159, 347] on div "Packing Category Type to search a container mode Please select a primary mode o…" at bounding box center [1289, 370] width 472 height 46
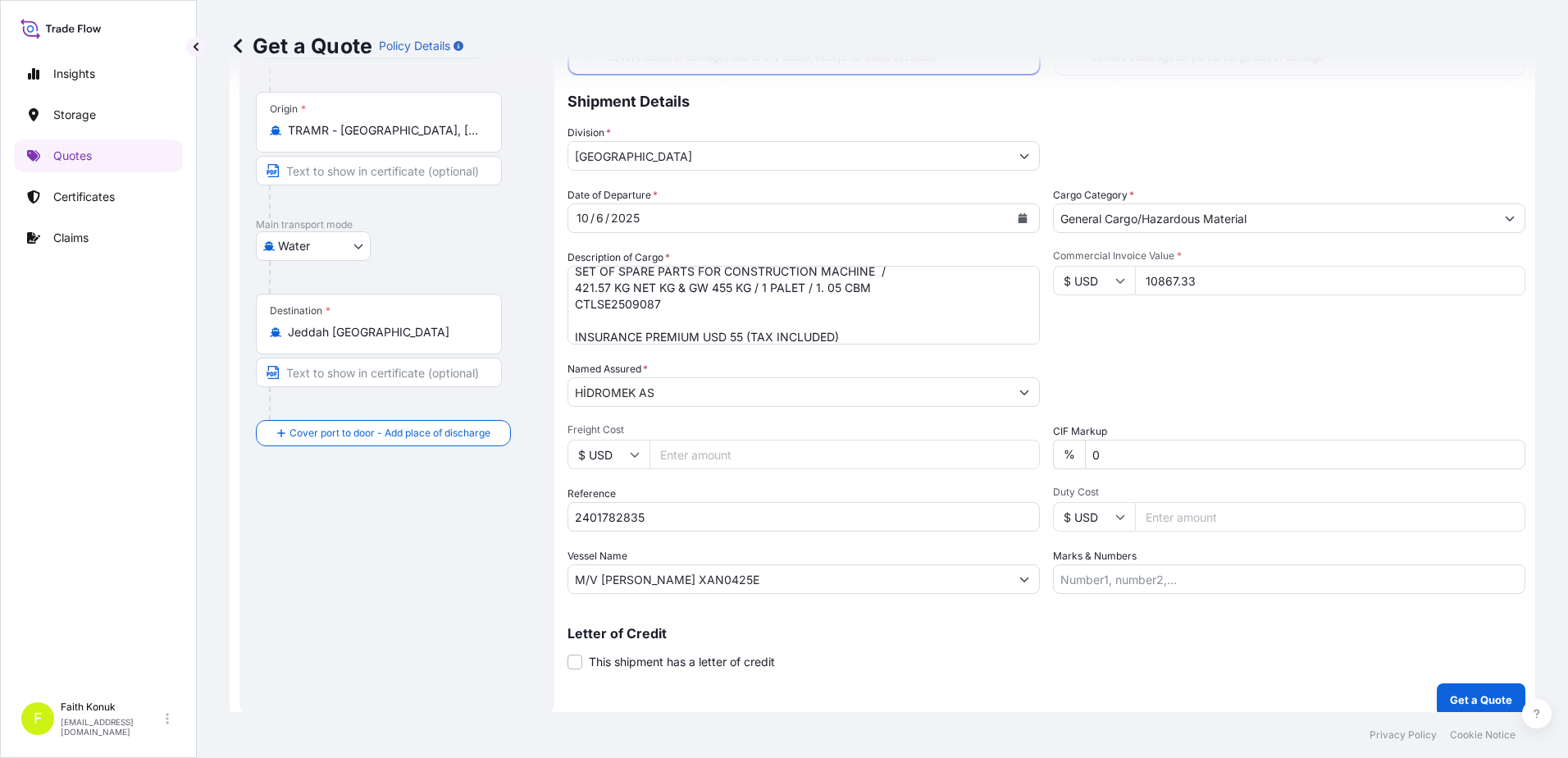
scroll to position [142, 0]
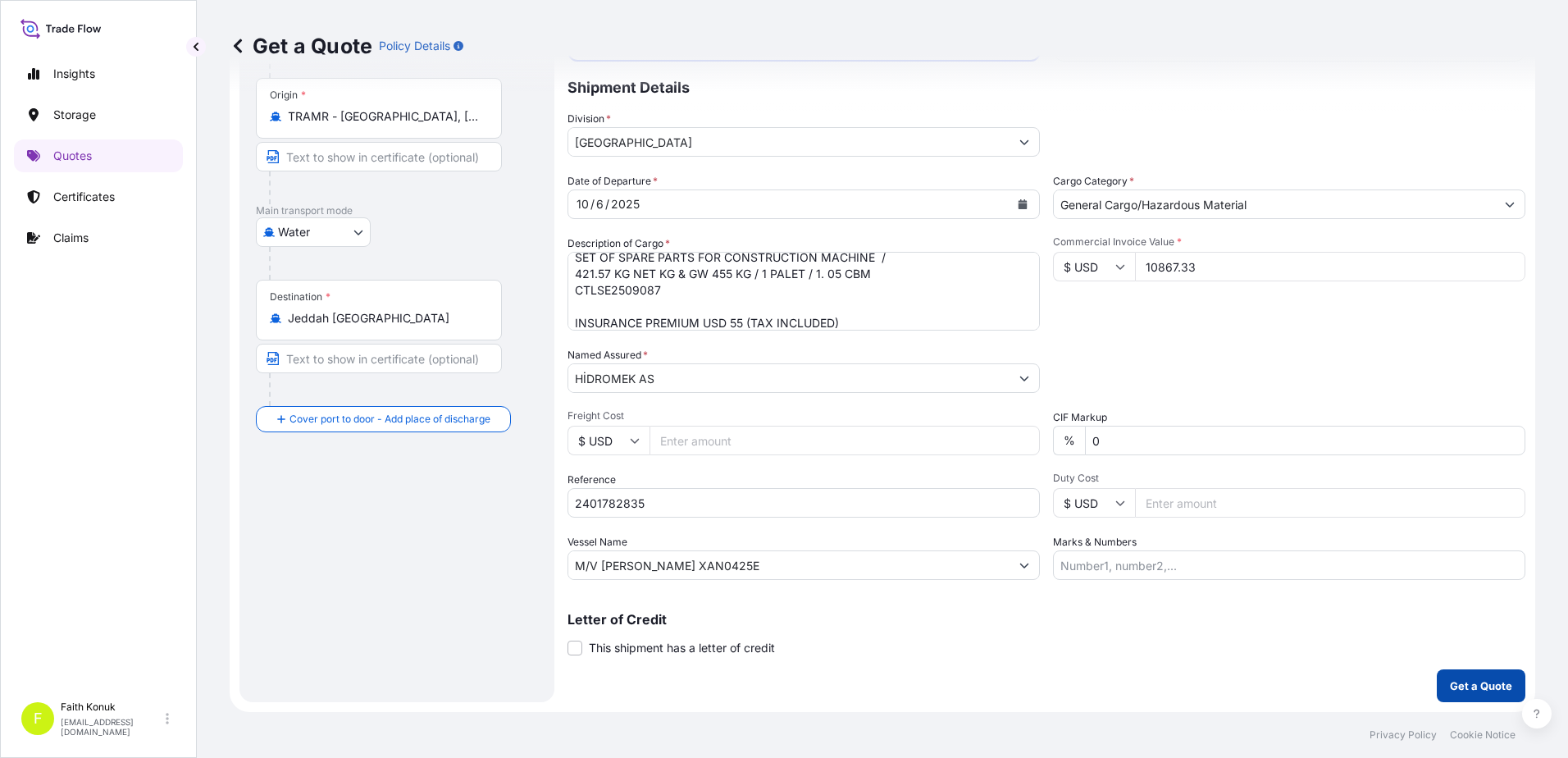
click at [1456, 674] on button "Get a Quote" at bounding box center [1482, 685] width 89 height 33
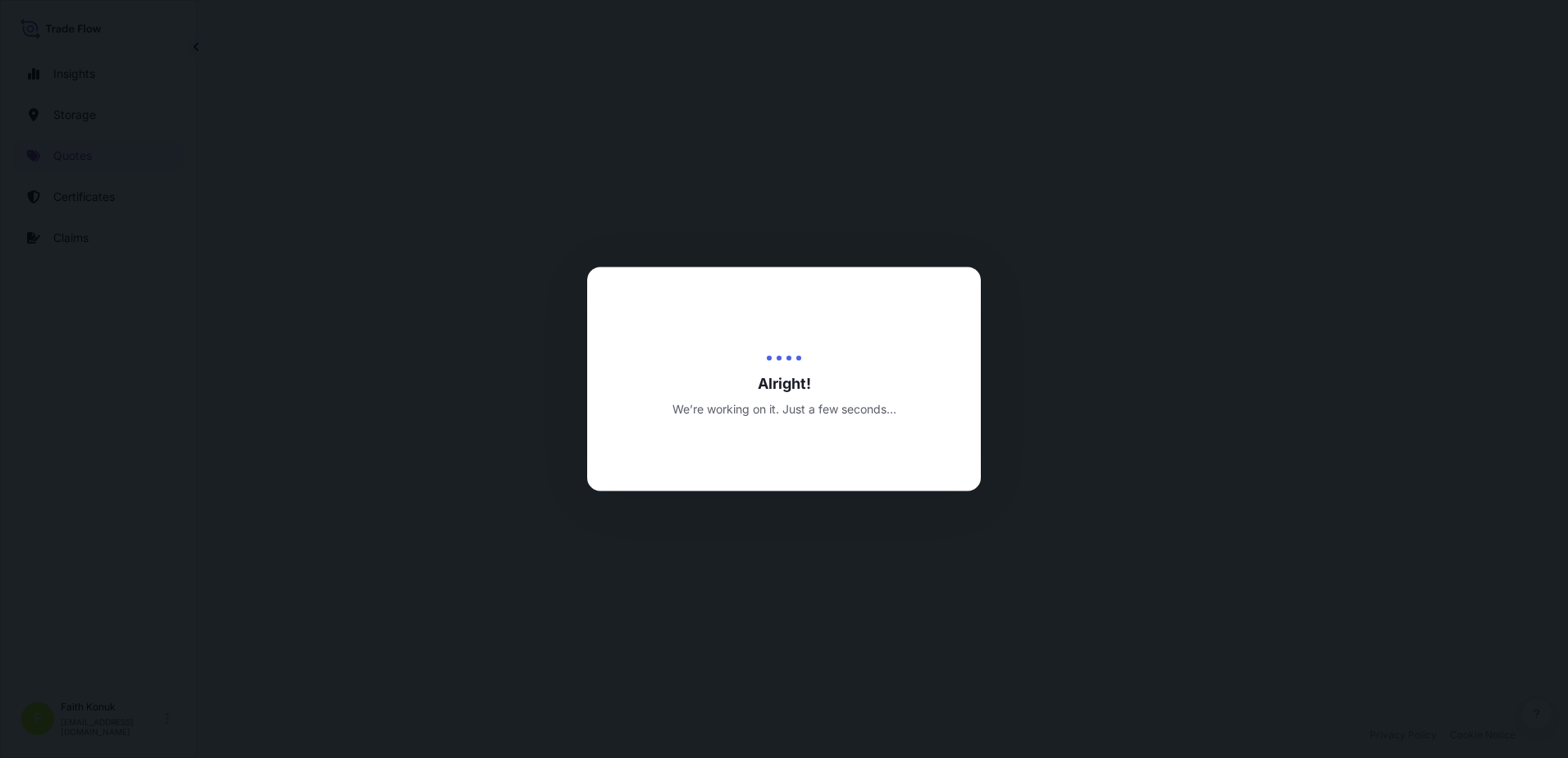
select select "Water"
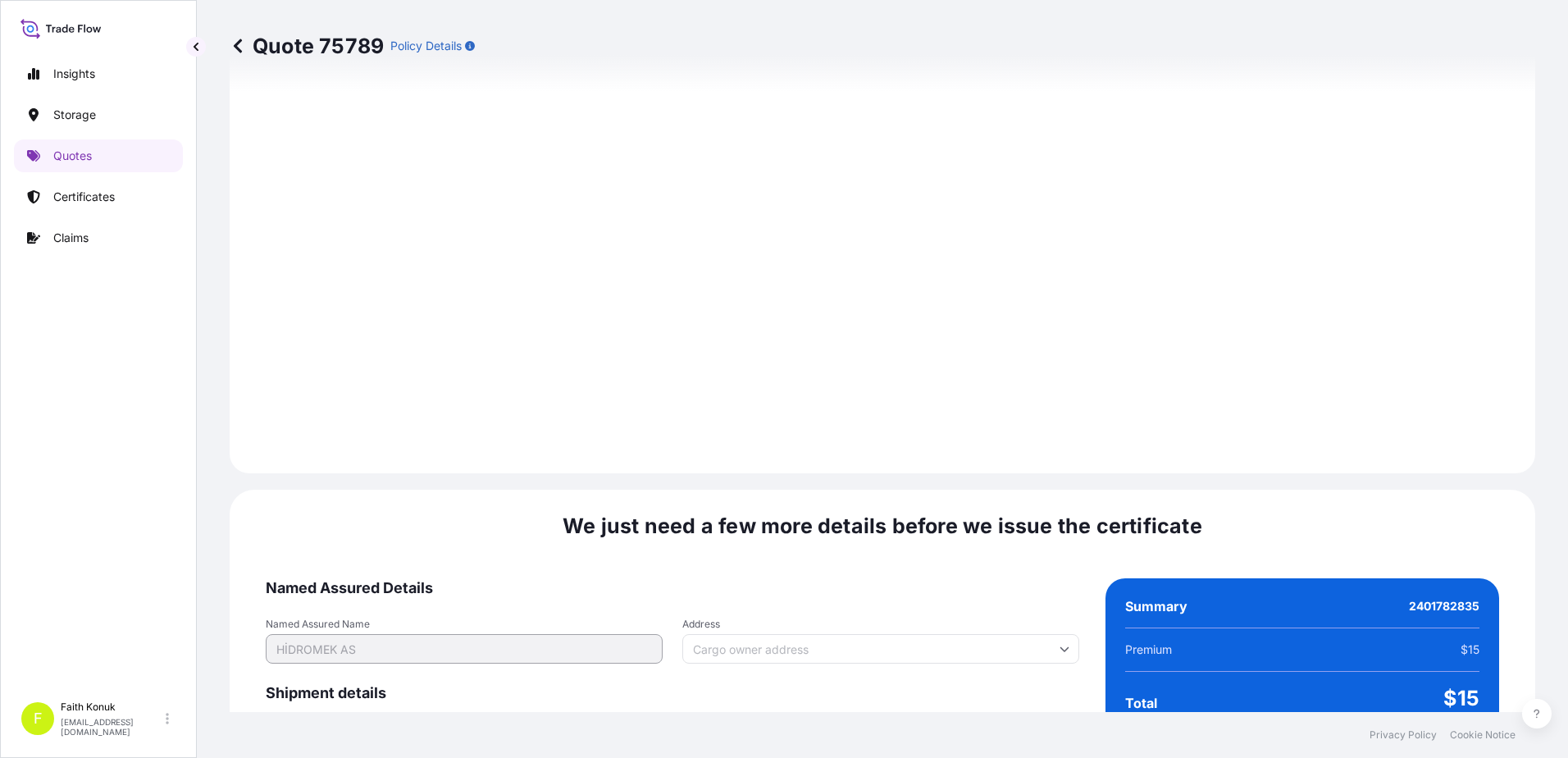
scroll to position [2335, 0]
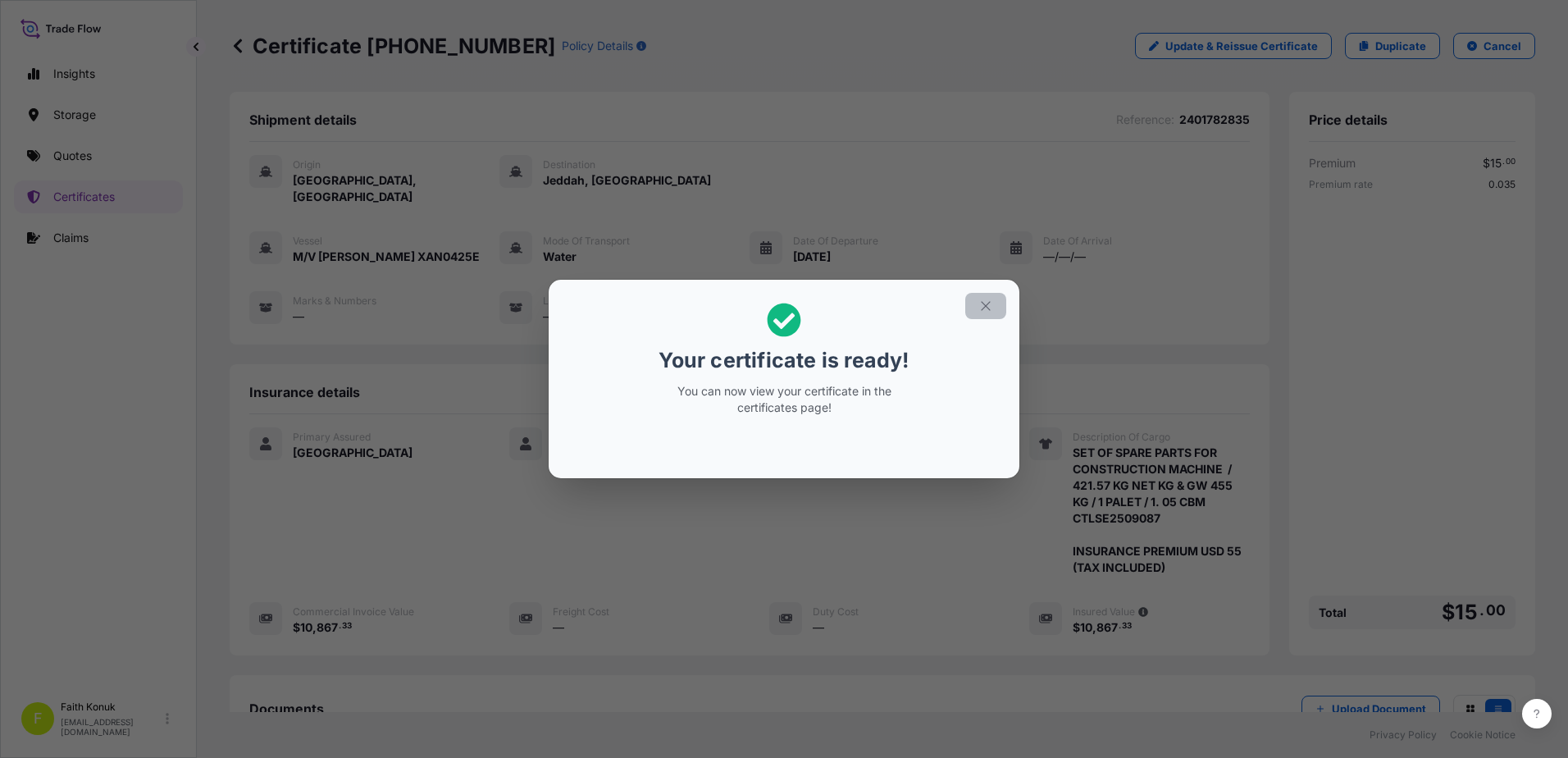
click at [980, 310] on icon "button" at bounding box center [985, 306] width 15 height 15
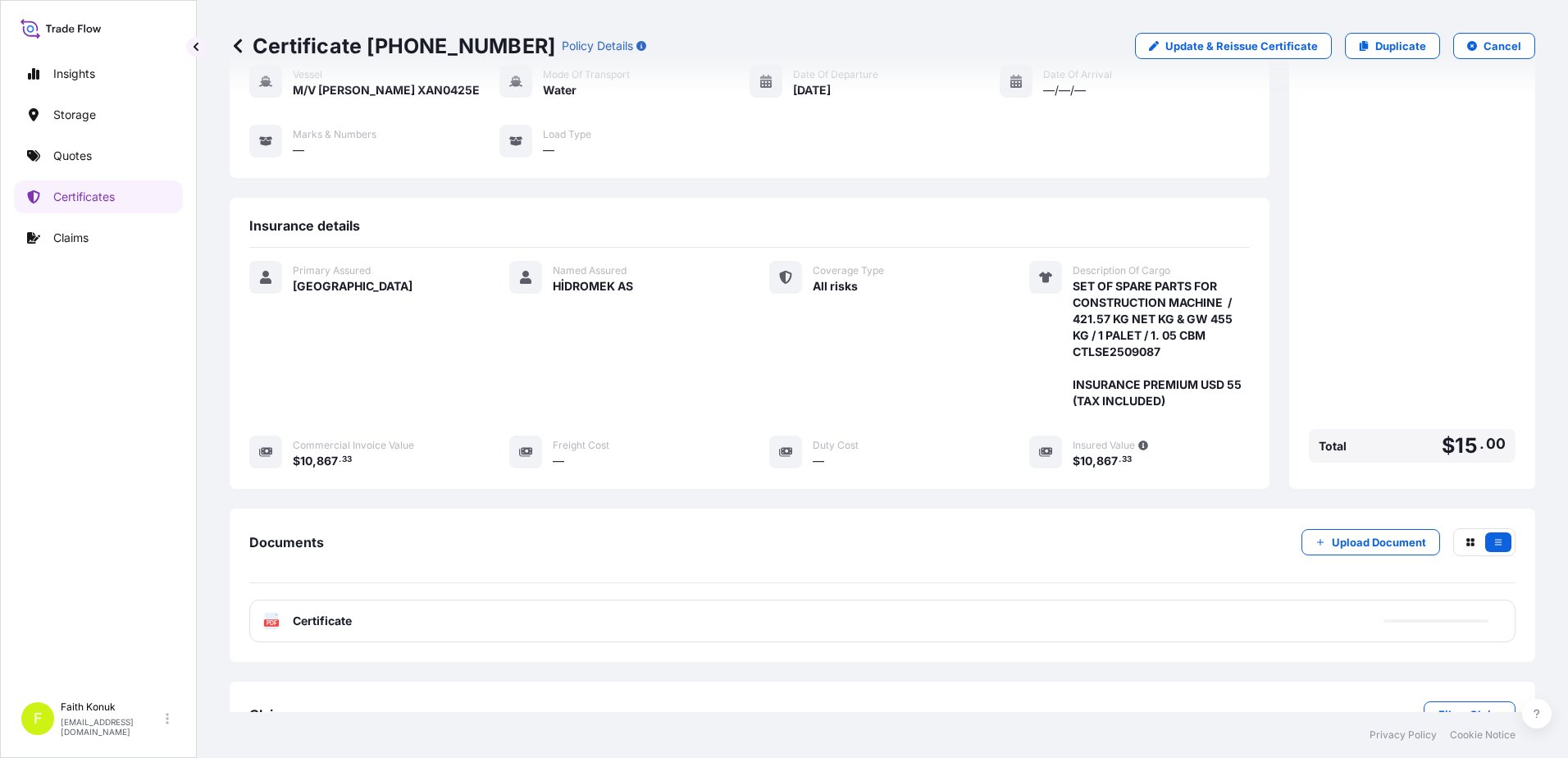
scroll to position [203, 0]
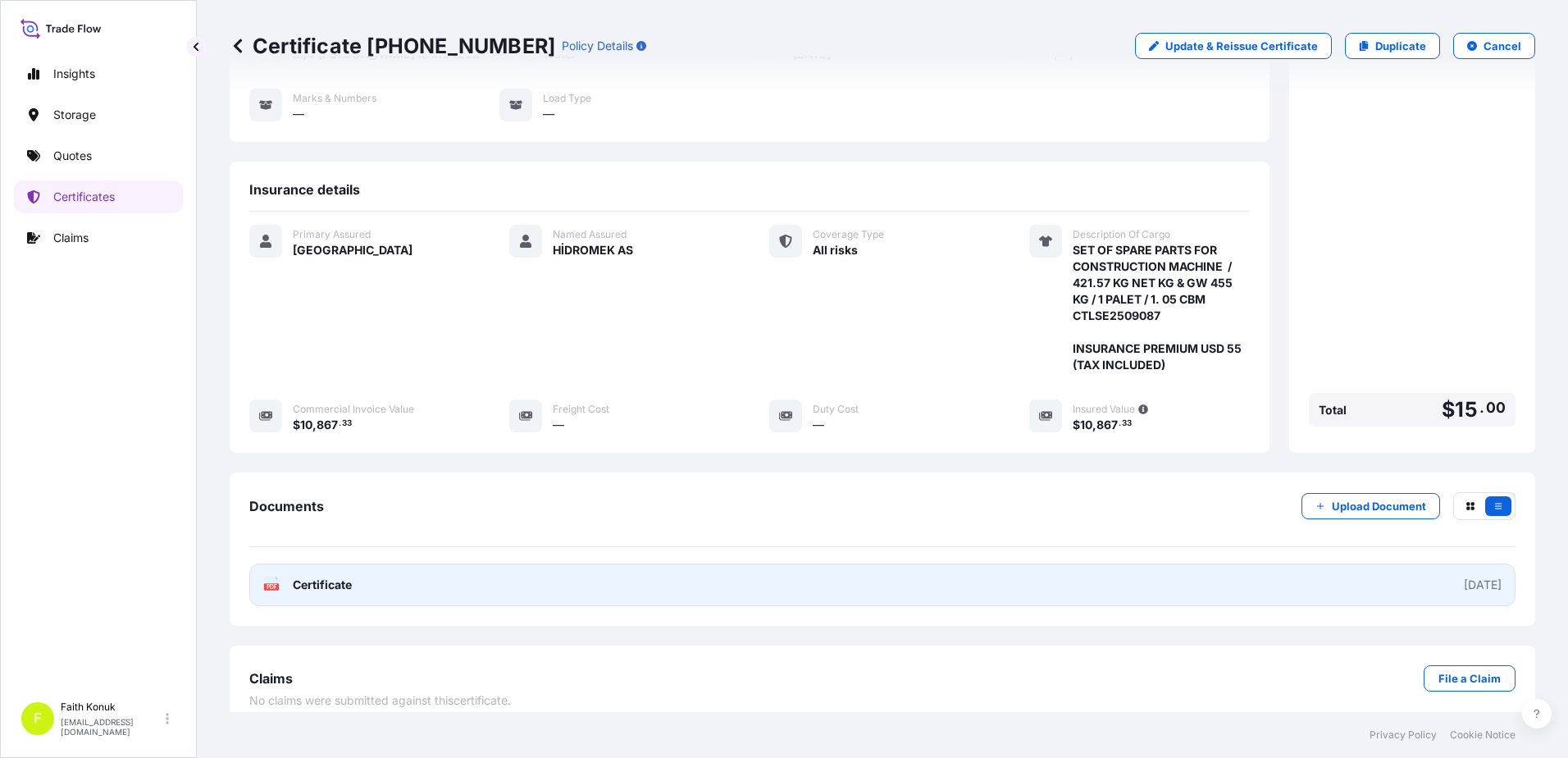
click at [271, 584] on text "PDF" at bounding box center [271, 587] width 11 height 6
